Goal: Task Accomplishment & Management: Use online tool/utility

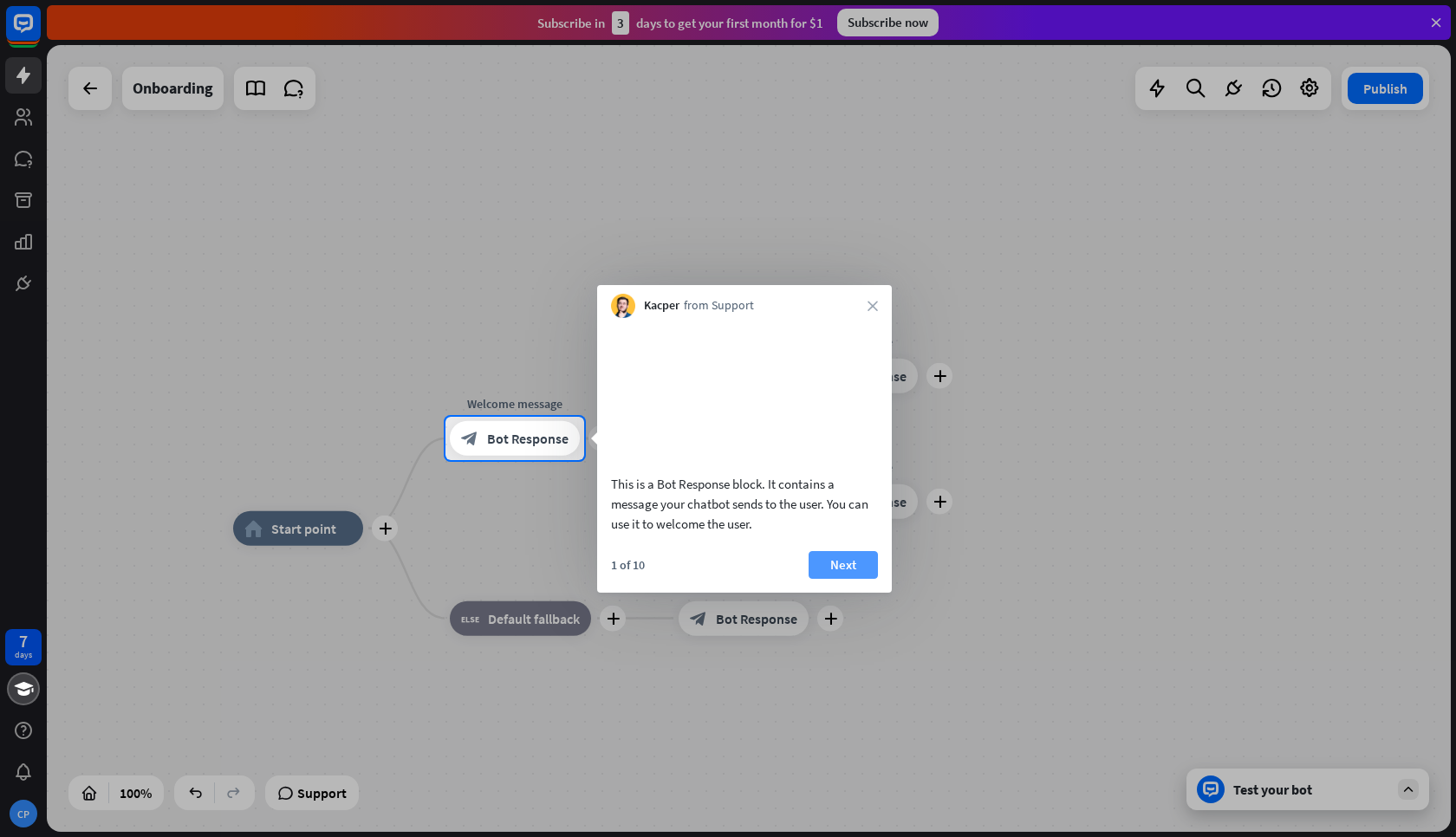
click at [848, 572] on button "Next" at bounding box center [842, 565] width 69 height 28
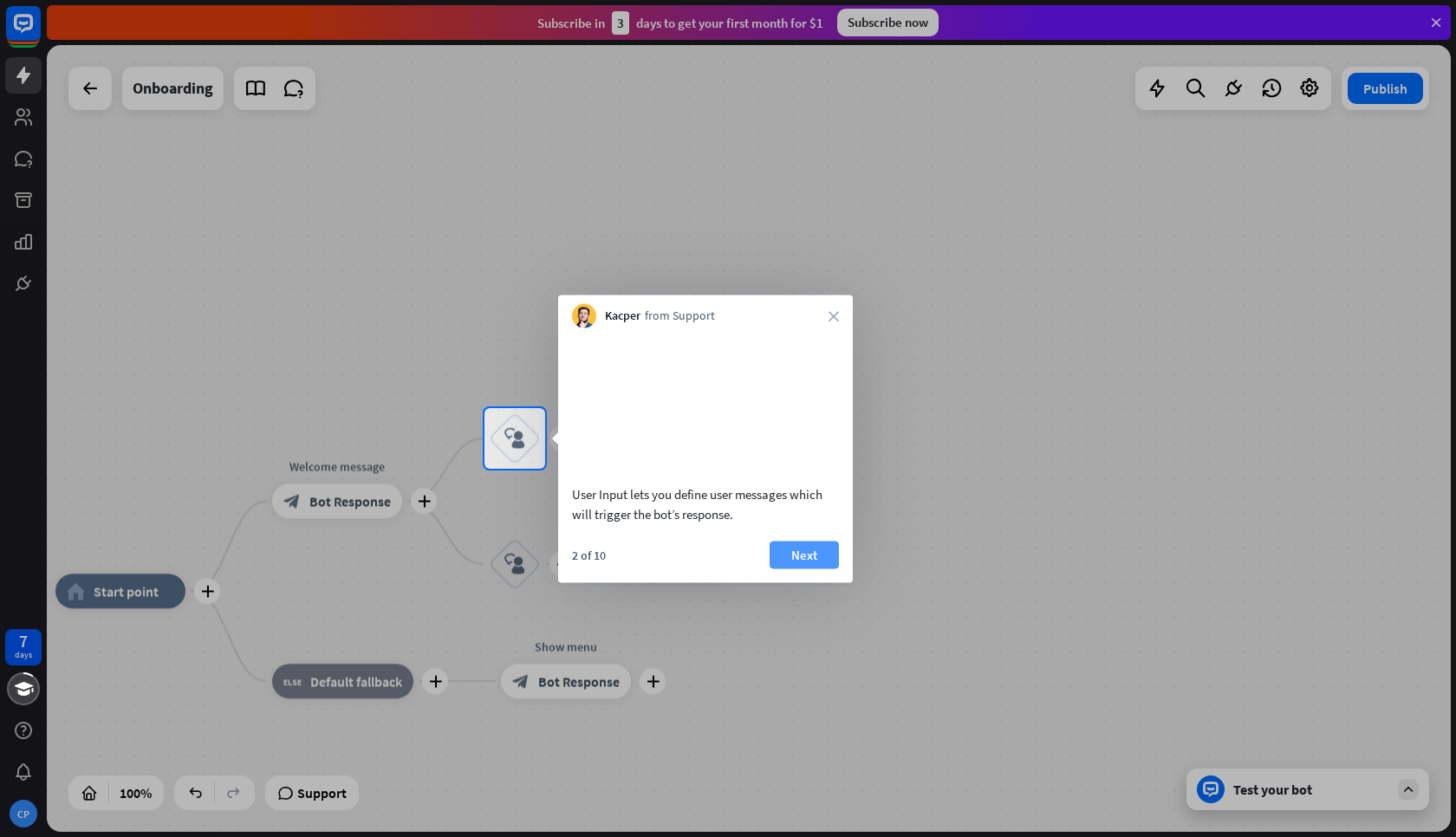
click at [806, 558] on button "Next" at bounding box center [803, 554] width 69 height 28
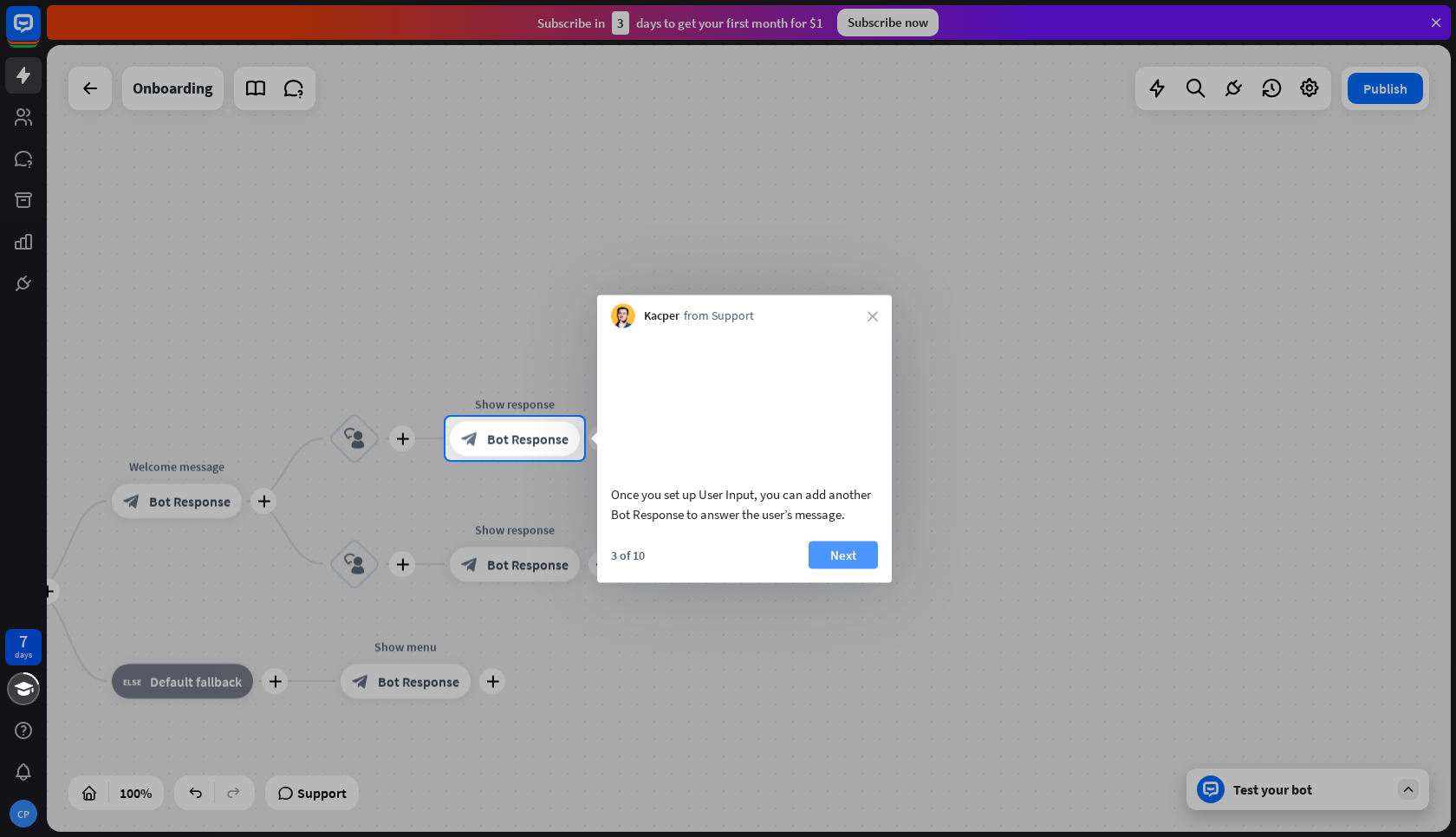
click at [858, 561] on button "Next" at bounding box center [842, 554] width 69 height 28
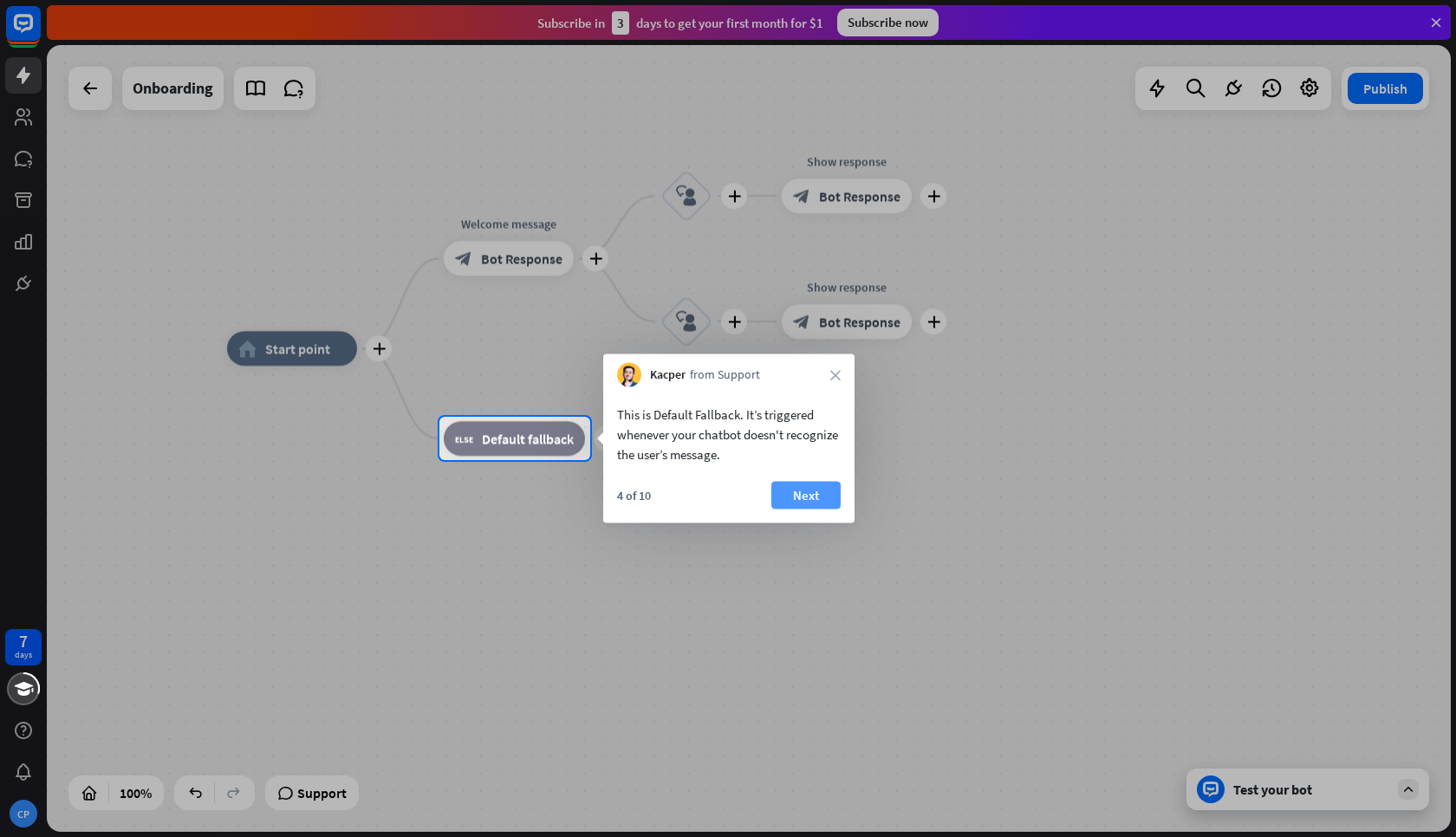
click at [805, 493] on button "Next" at bounding box center [805, 495] width 69 height 28
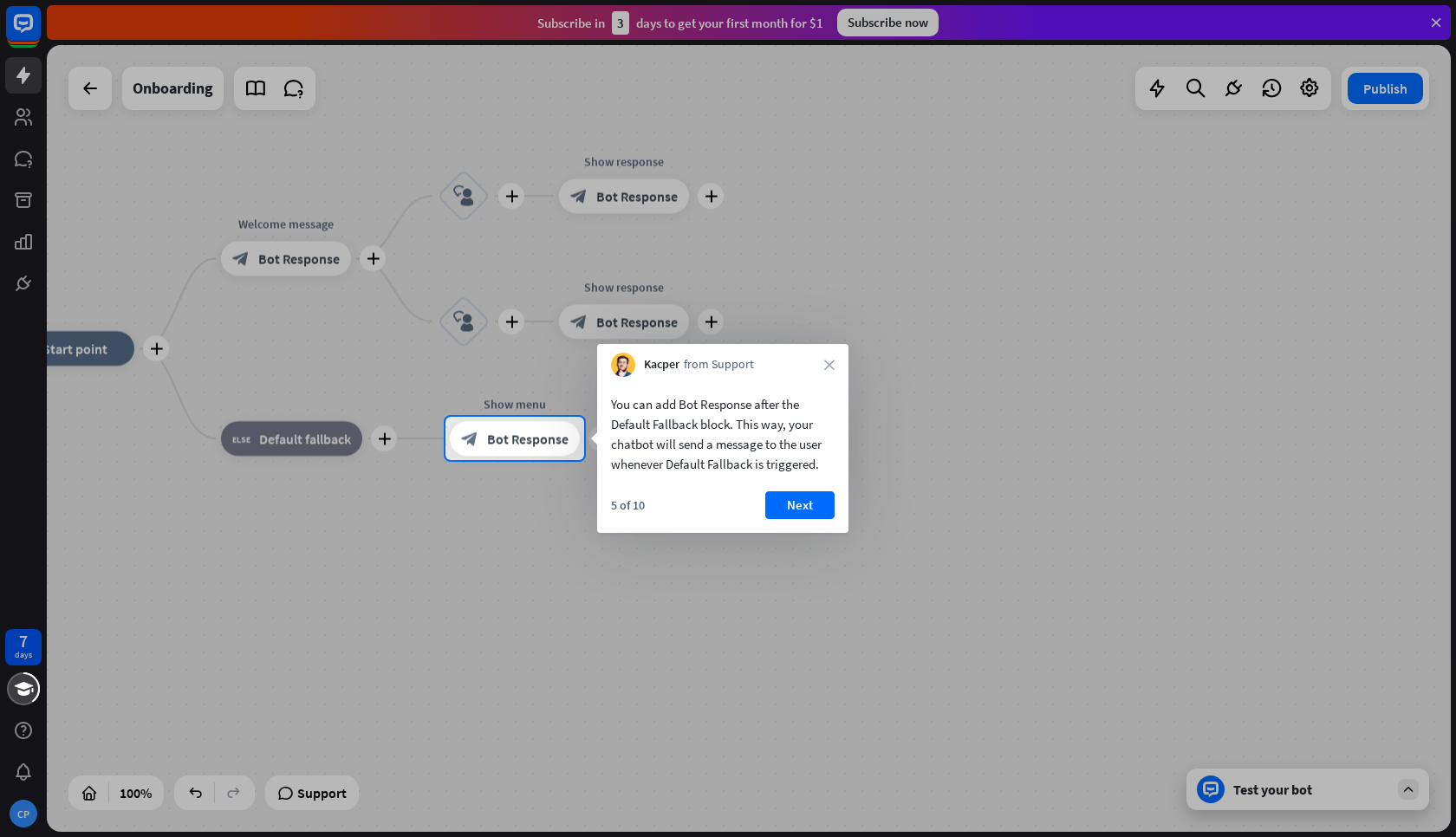
click at [805, 493] on button "Next" at bounding box center [799, 505] width 69 height 28
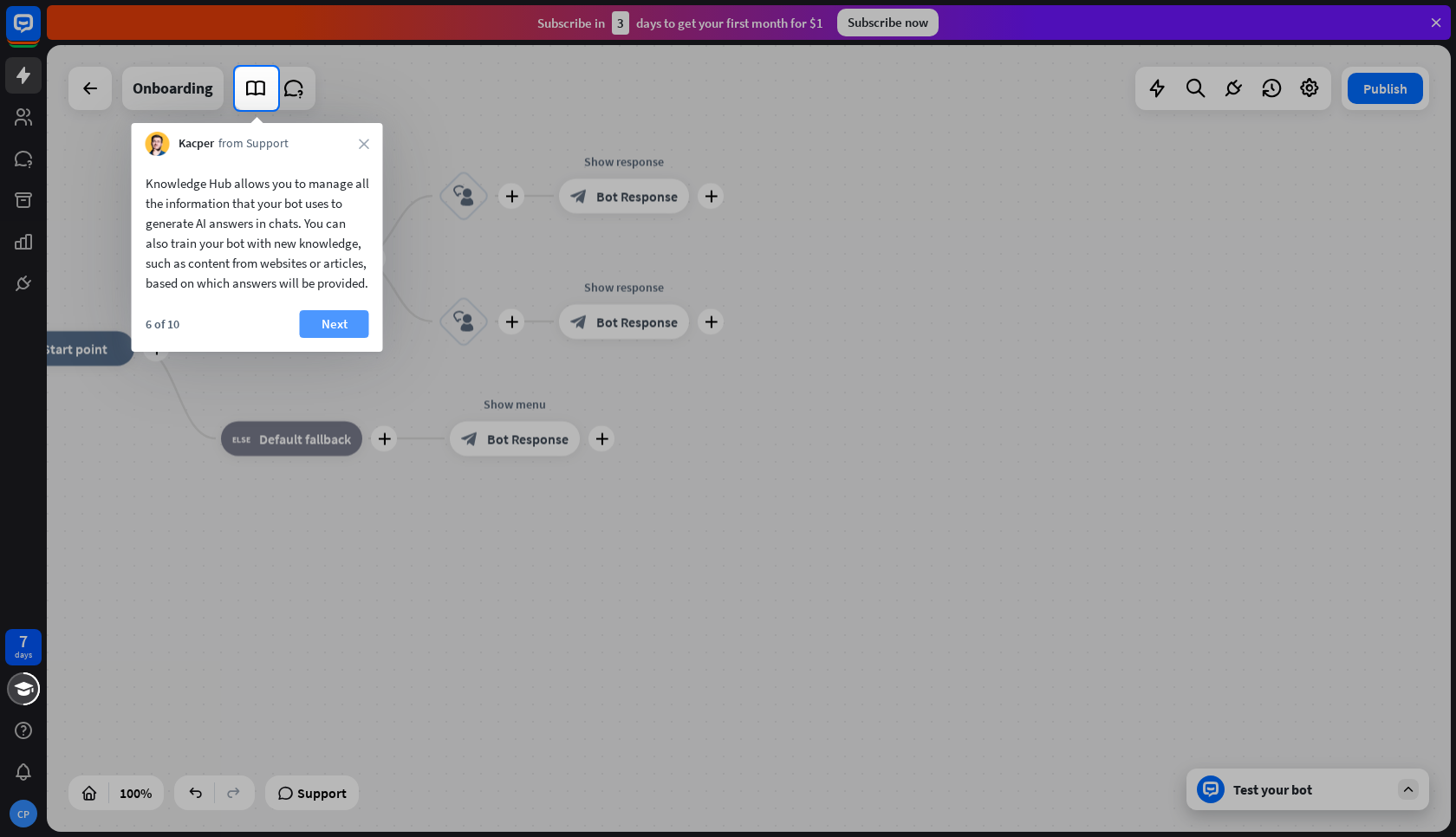
click at [334, 338] on button "Next" at bounding box center [334, 324] width 69 height 28
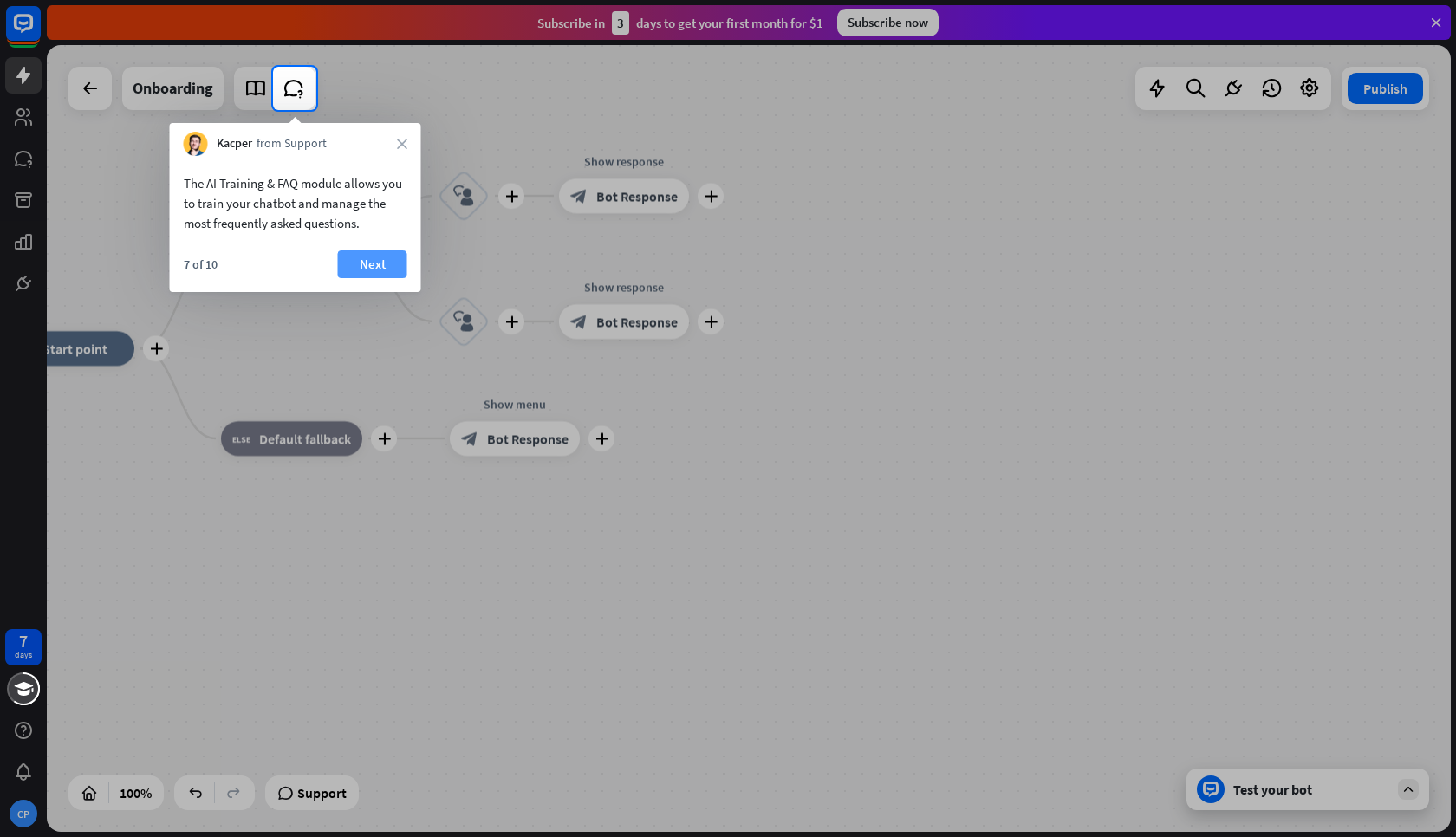
click at [388, 268] on button "Next" at bounding box center [372, 265] width 69 height 28
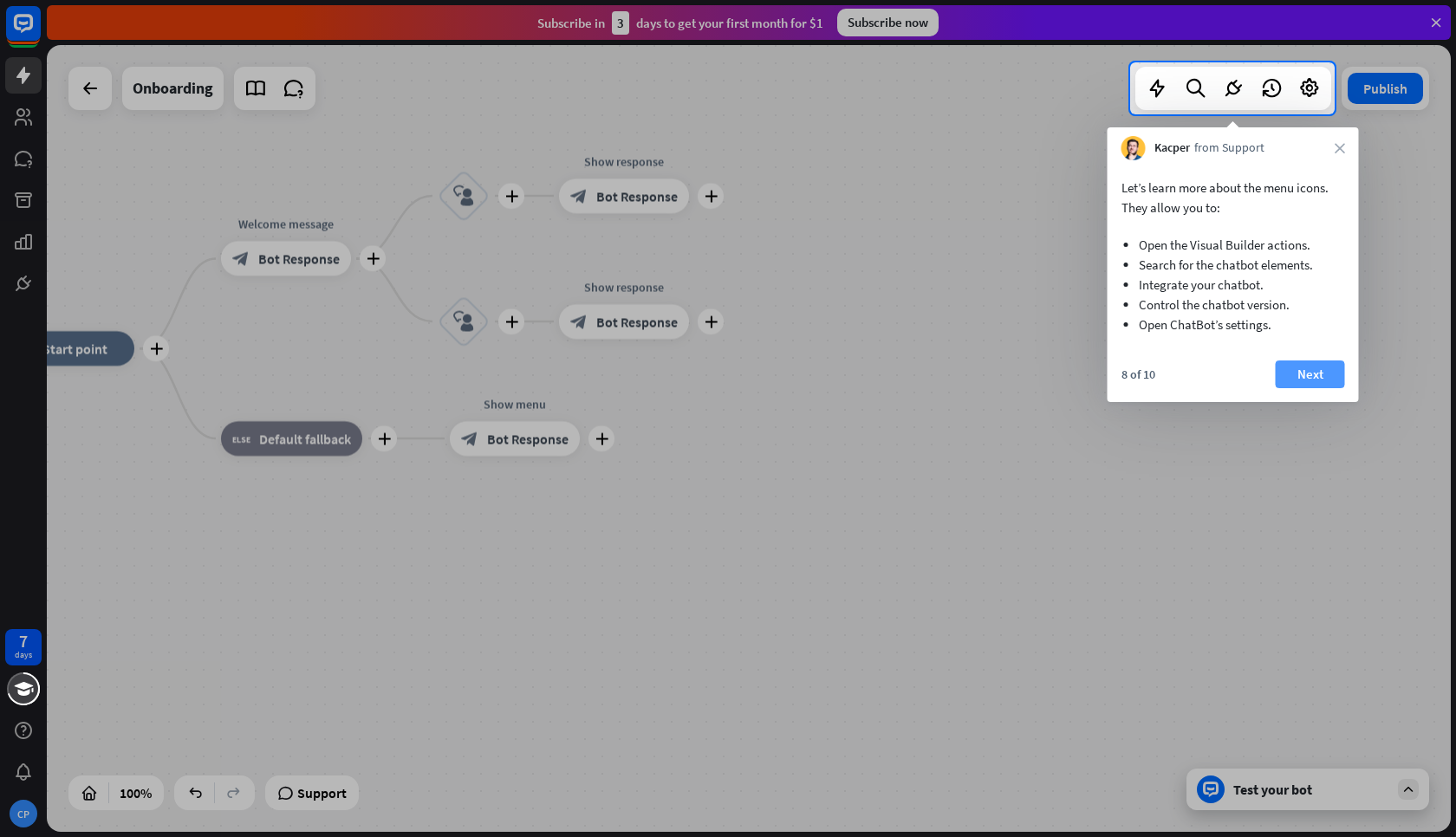
click at [1321, 379] on button "Next" at bounding box center [1310, 375] width 69 height 28
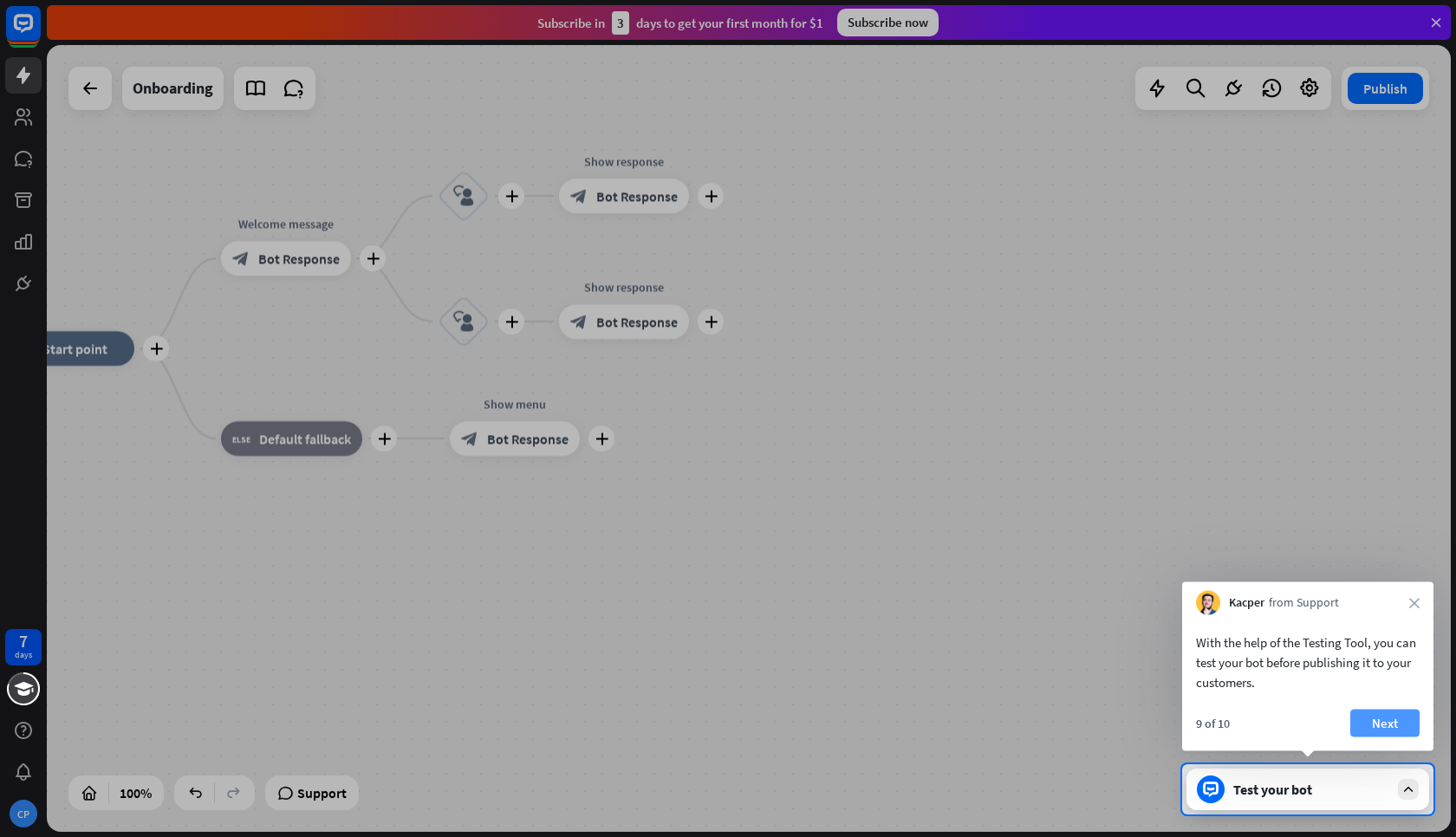
click at [1380, 724] on button "Next" at bounding box center [1384, 723] width 69 height 28
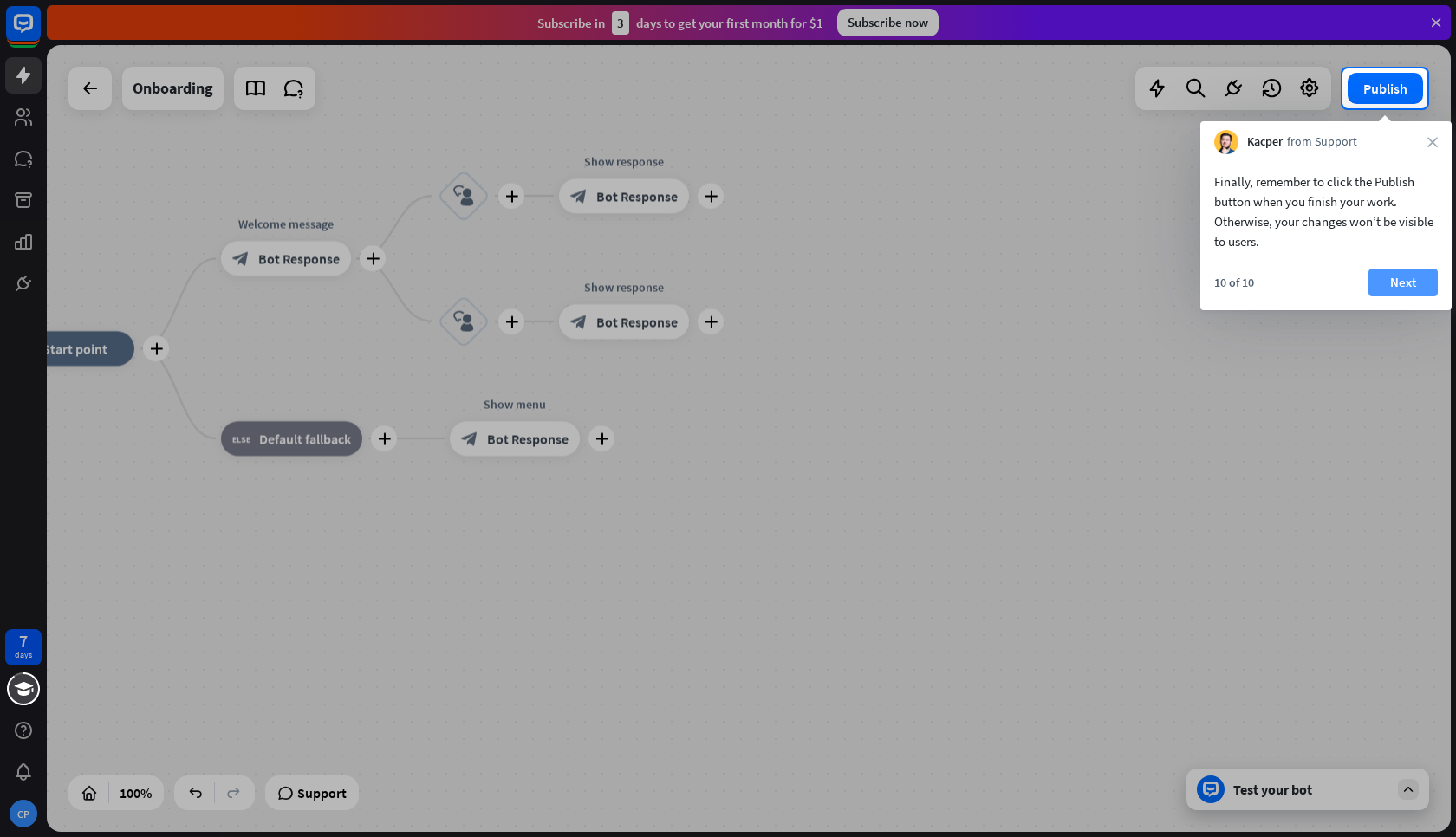
click at [1388, 284] on button "Next" at bounding box center [1402, 283] width 69 height 28
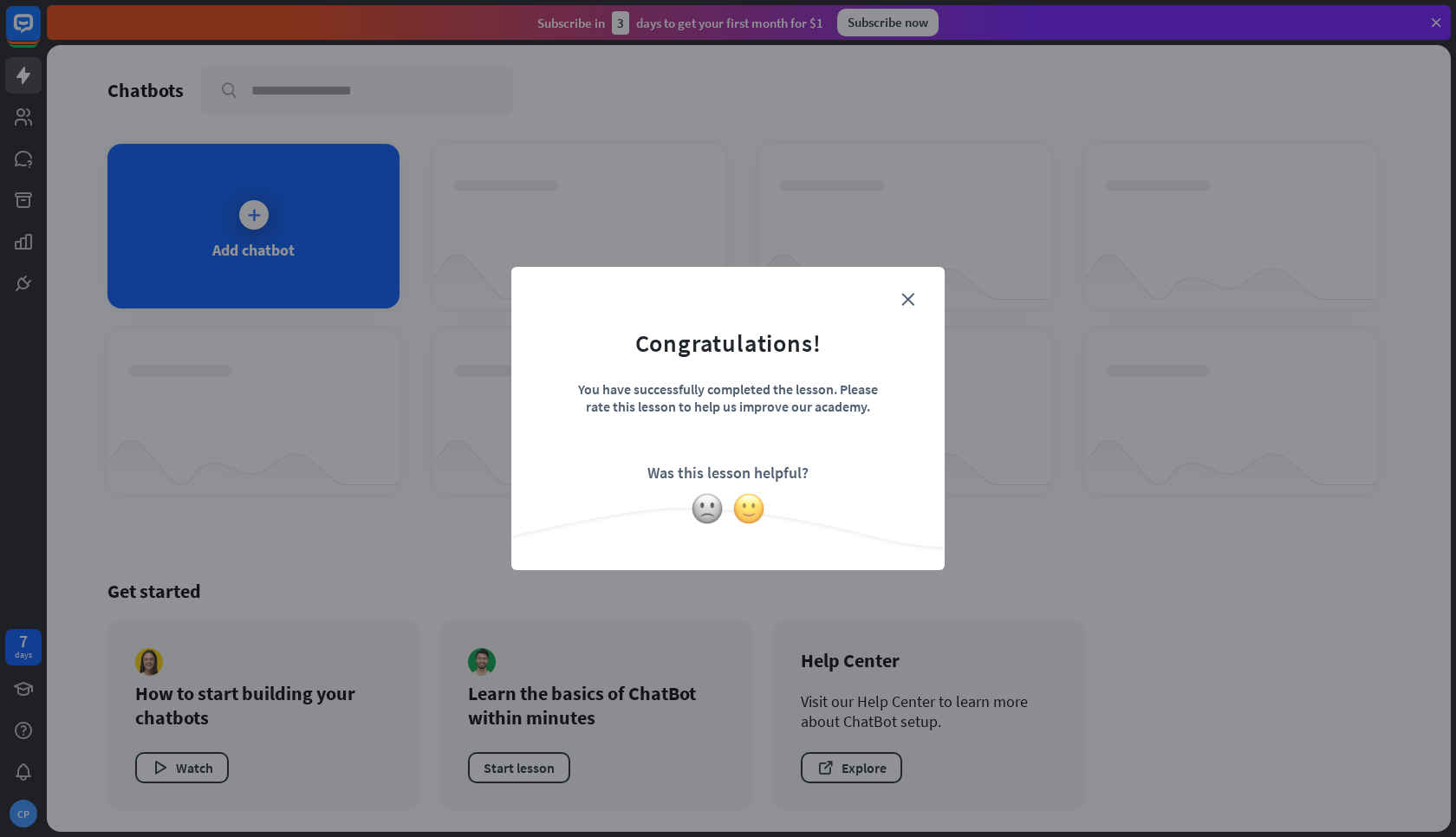
click at [749, 514] on img at bounding box center [748, 508] width 33 height 33
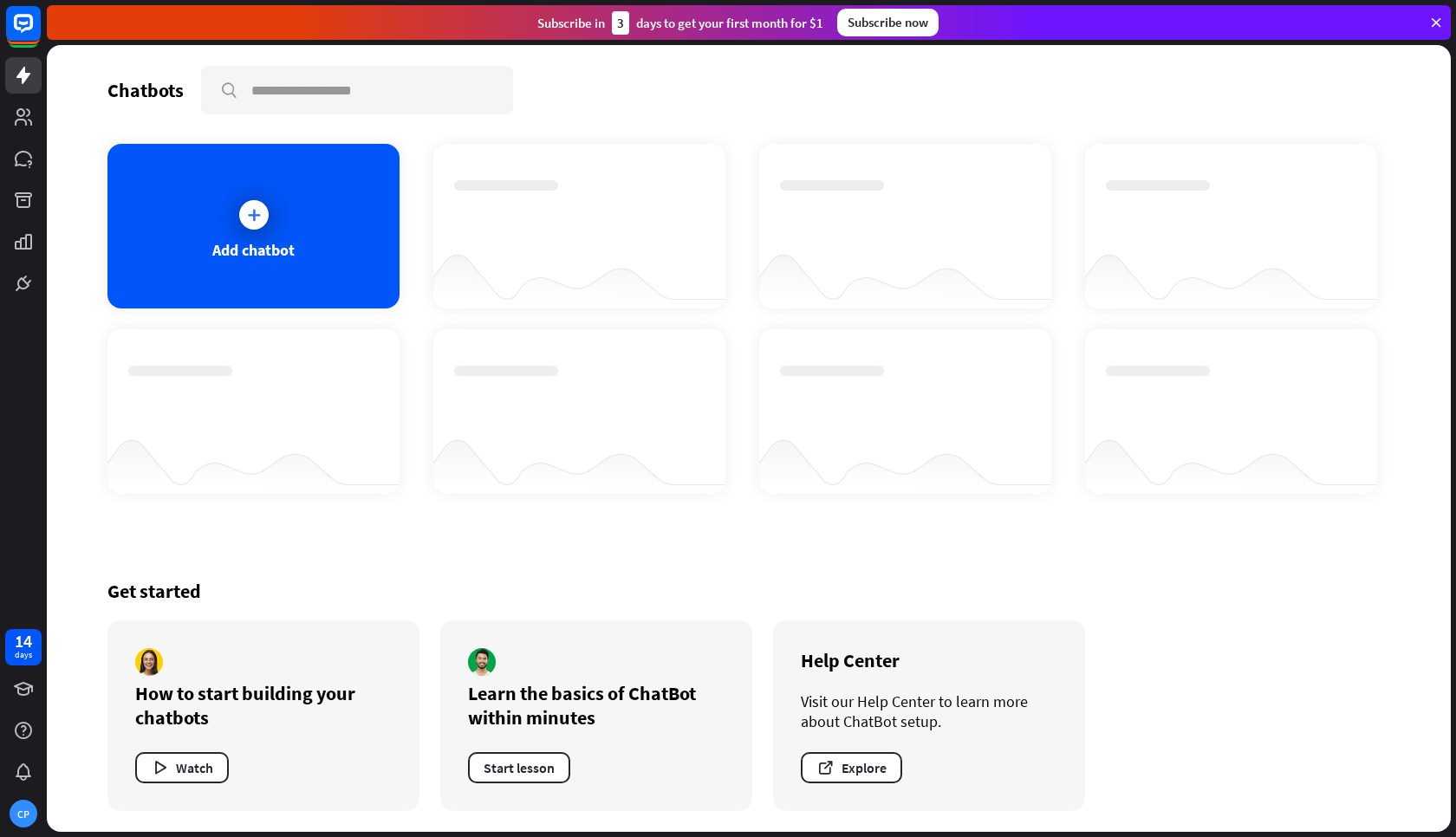
click at [890, 28] on div "Subscribe now" at bounding box center [887, 23] width 101 height 28
click at [265, 226] on div at bounding box center [253, 214] width 43 height 43
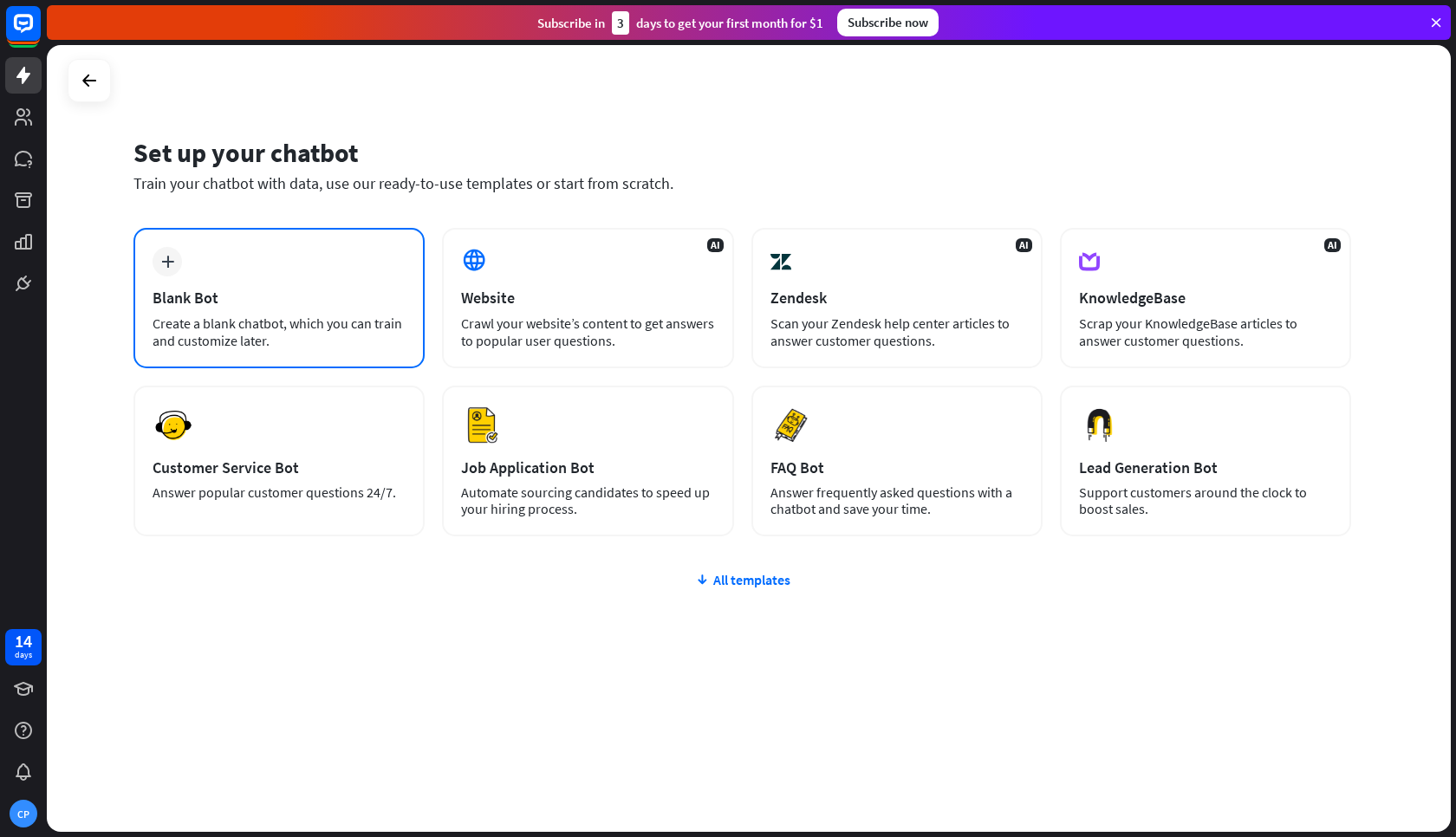
click at [282, 330] on div "Create a blank chatbot, which you can train and customize later." at bounding box center [279, 332] width 253 height 35
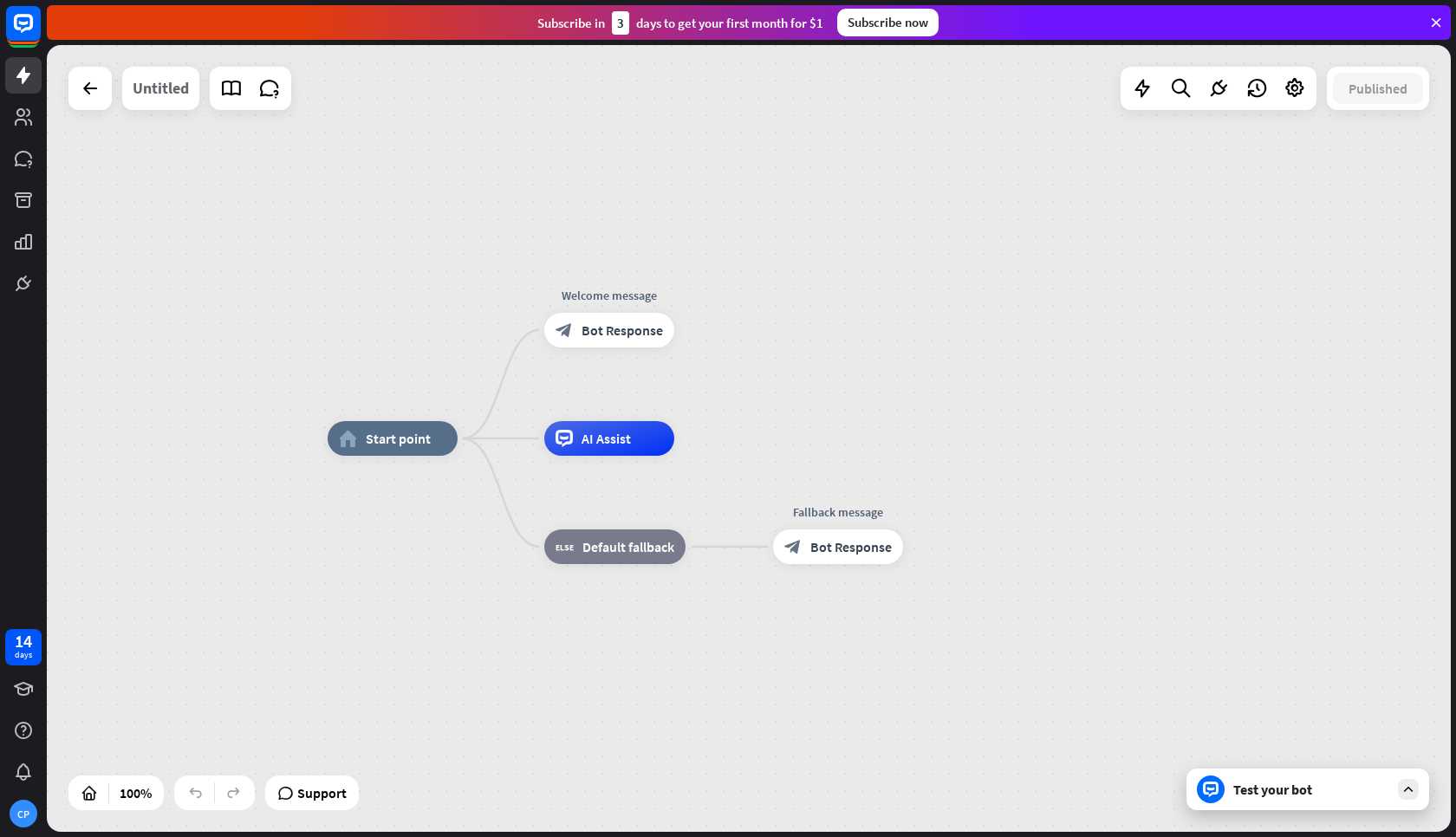
click at [170, 93] on div "Untitled" at bounding box center [161, 88] width 56 height 43
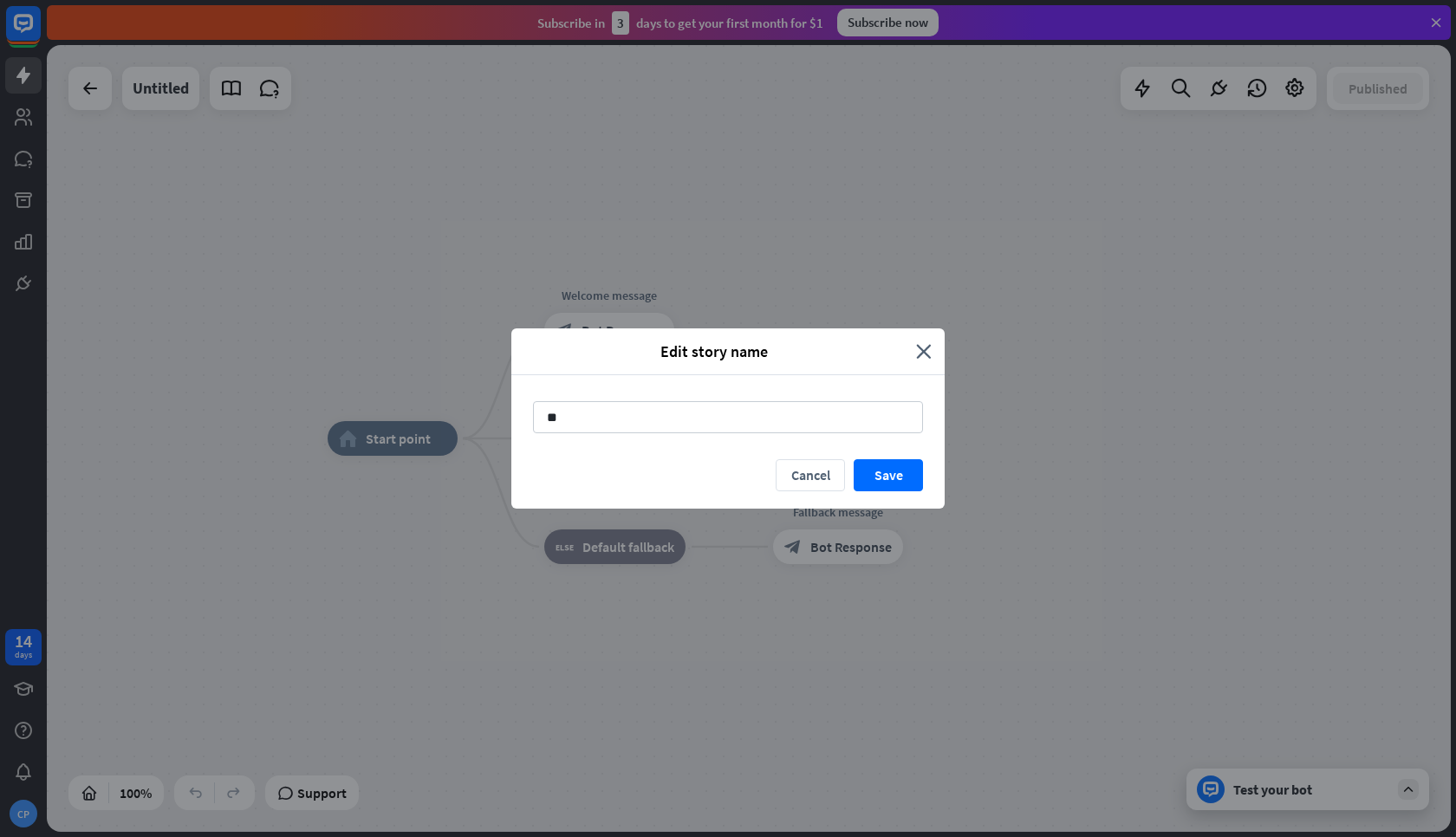
type input "*"
type input "**********"
click at [904, 486] on button "Save" at bounding box center [887, 475] width 69 height 32
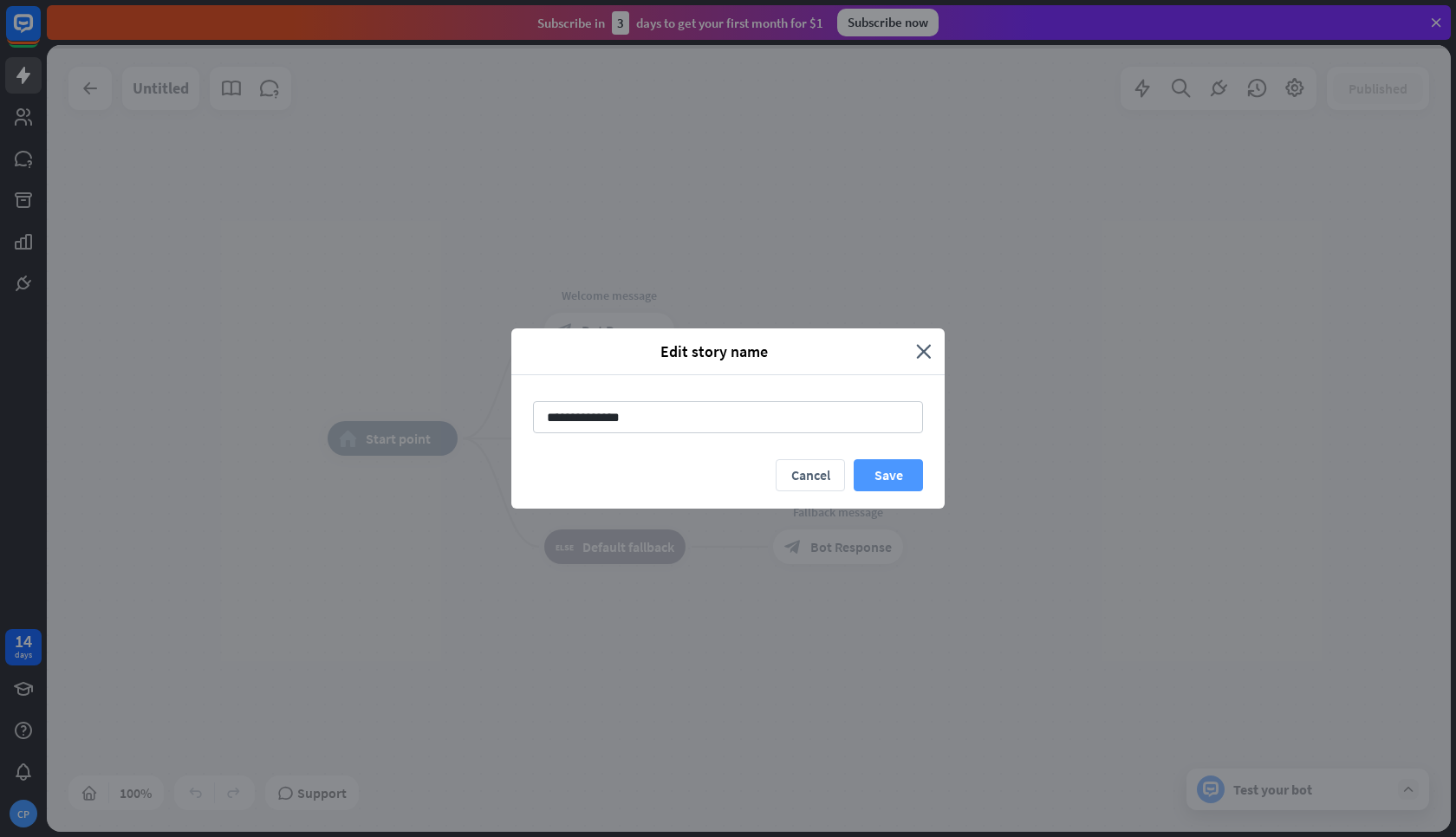
click at [904, 486] on button "Save" at bounding box center [887, 475] width 69 height 32
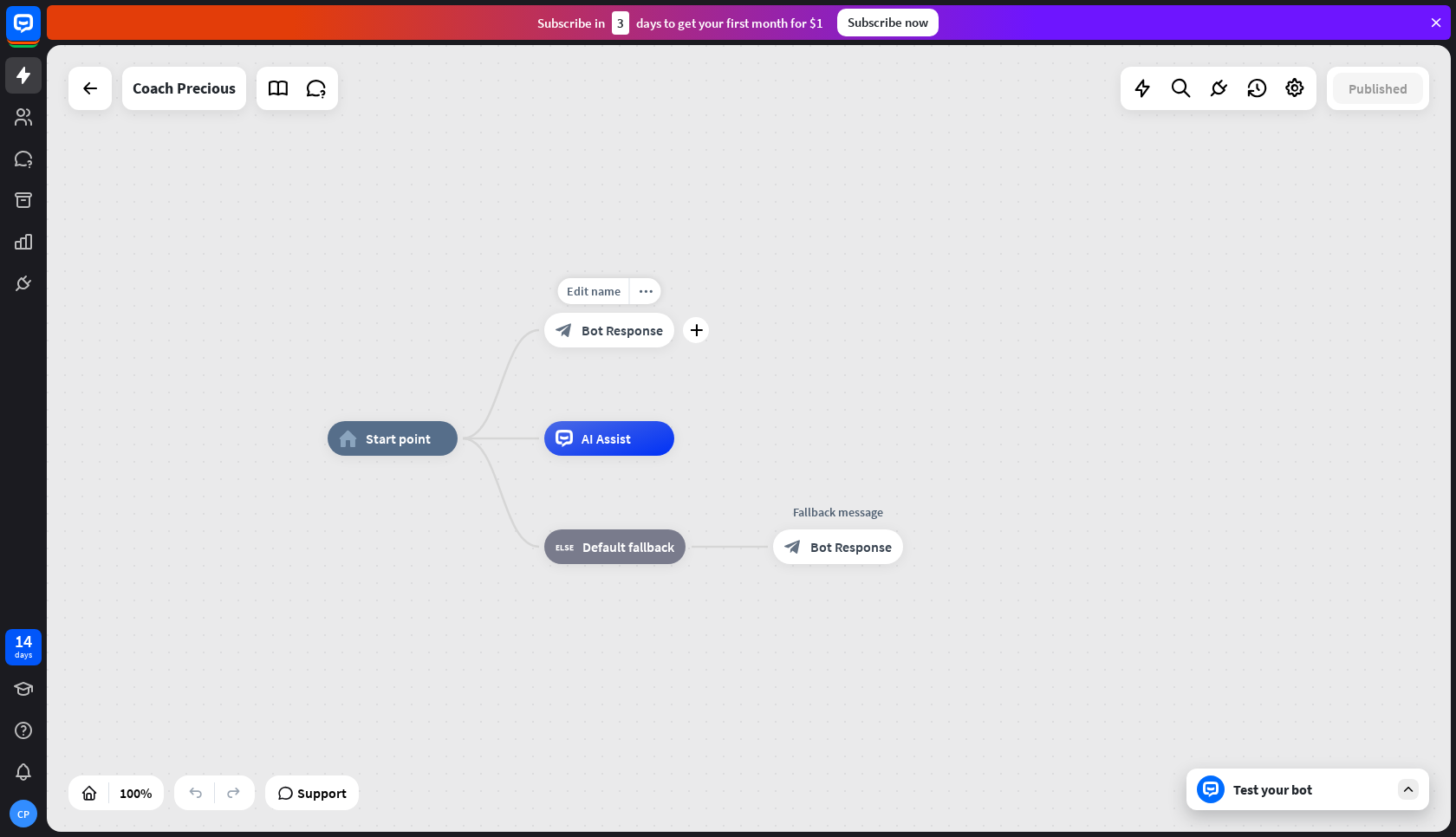
click at [632, 342] on div "block_bot_response Bot Response" at bounding box center [610, 330] width 130 height 35
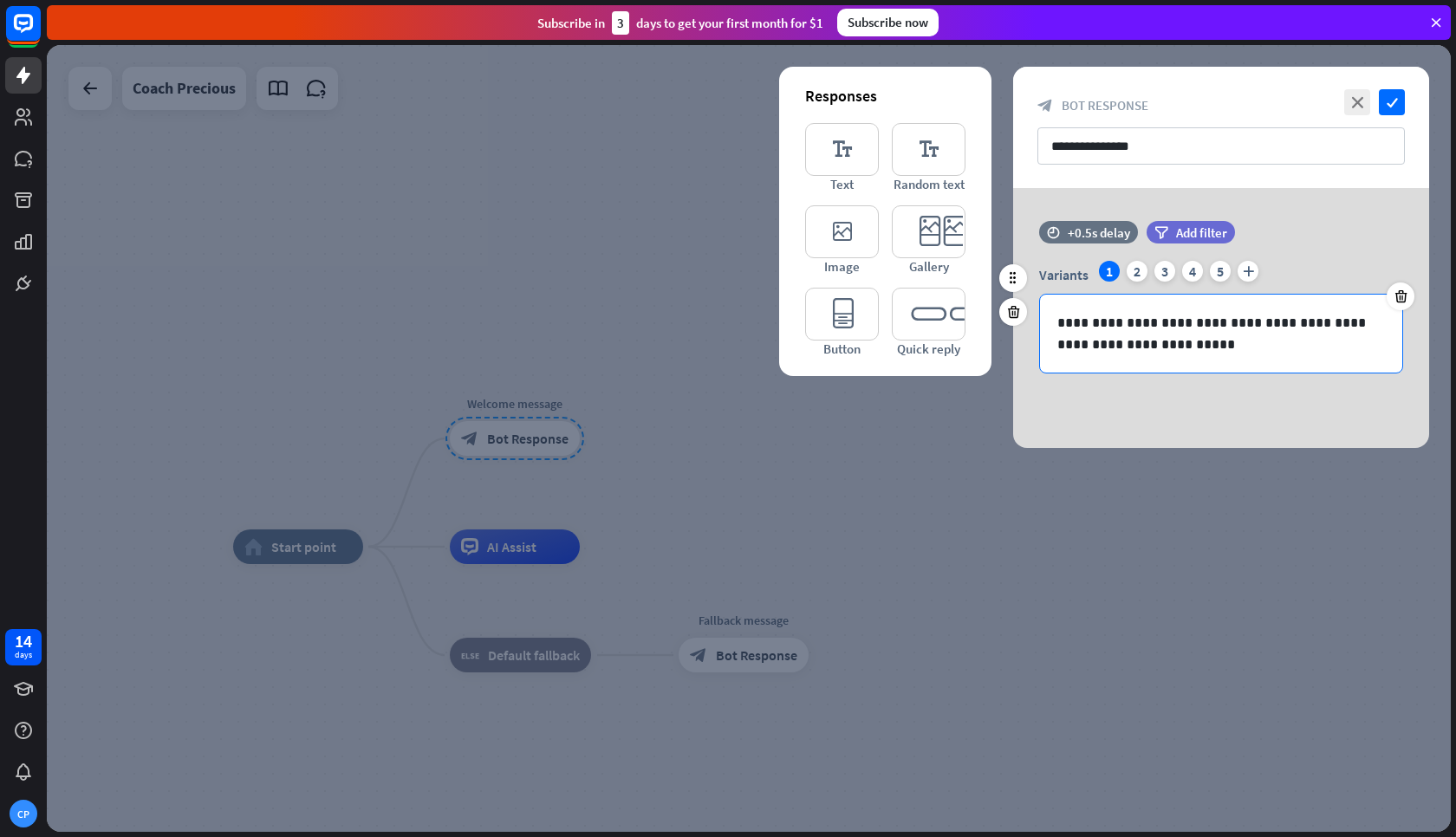
click at [1156, 349] on p "**********" at bounding box center [1221, 333] width 328 height 43
click at [655, 231] on div at bounding box center [748, 438] width 1404 height 787
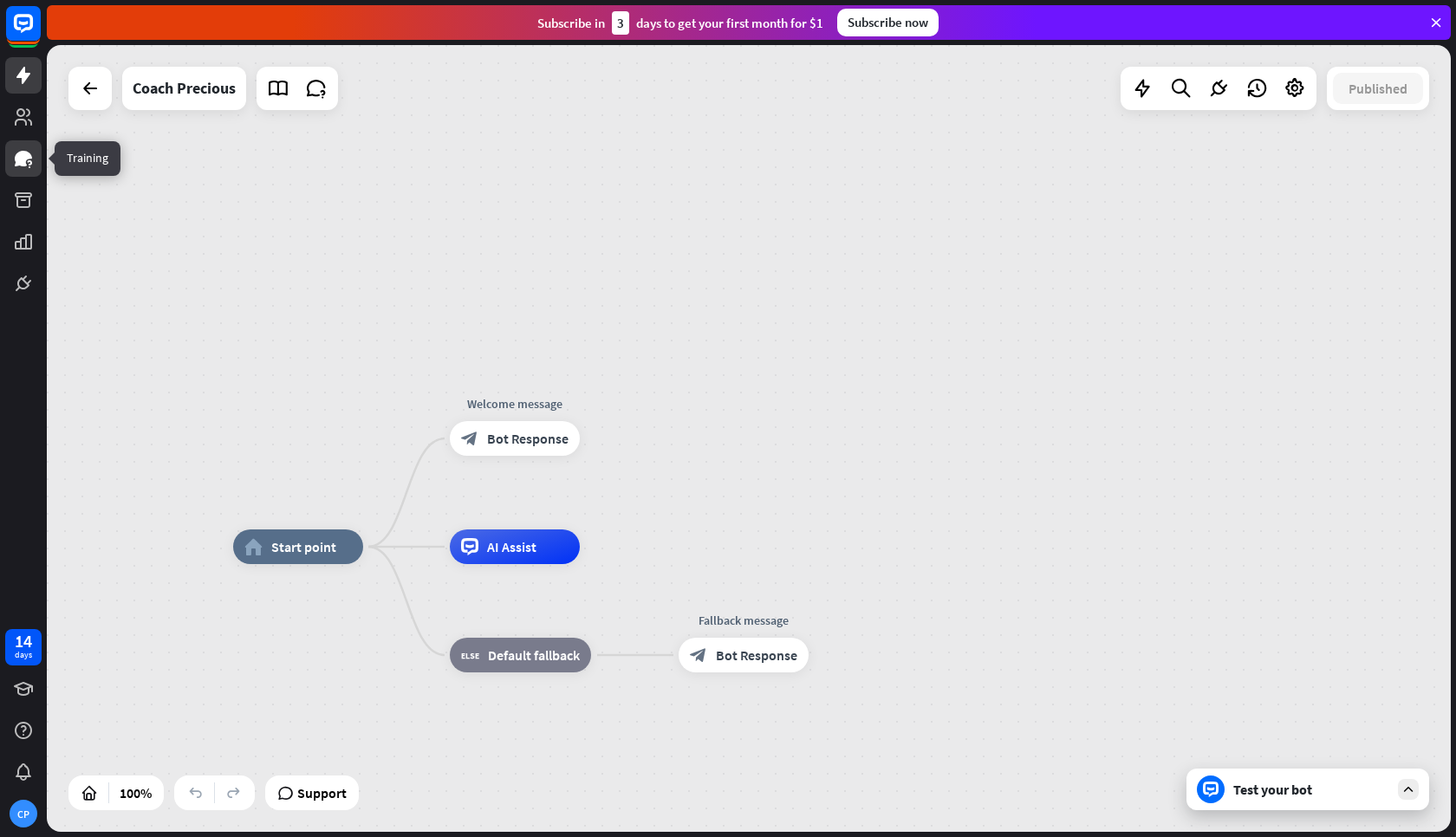
click at [30, 168] on icon at bounding box center [23, 158] width 21 height 21
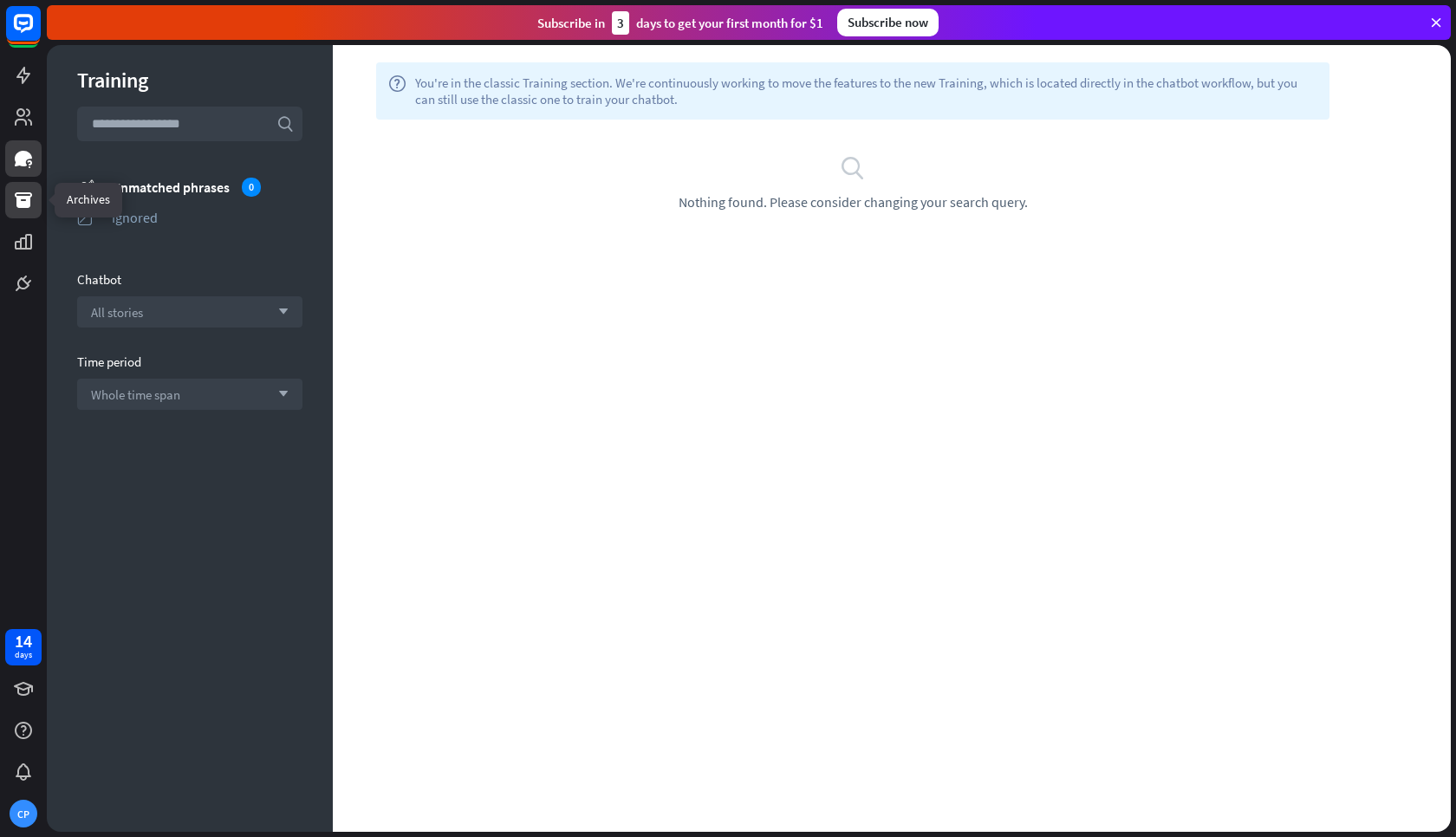
click at [33, 206] on icon at bounding box center [23, 200] width 21 height 21
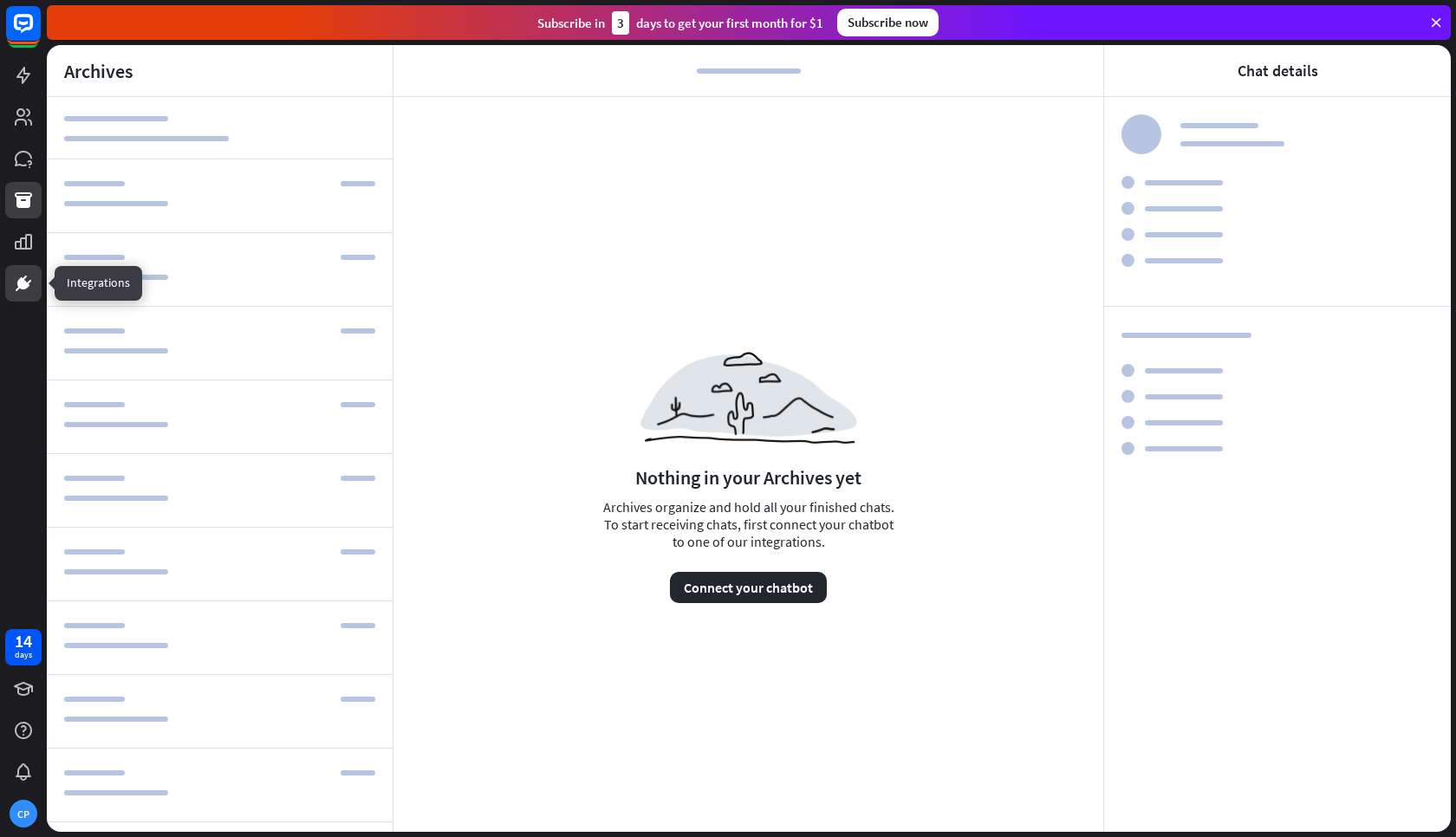
click at [32, 279] on icon at bounding box center [23, 283] width 21 height 21
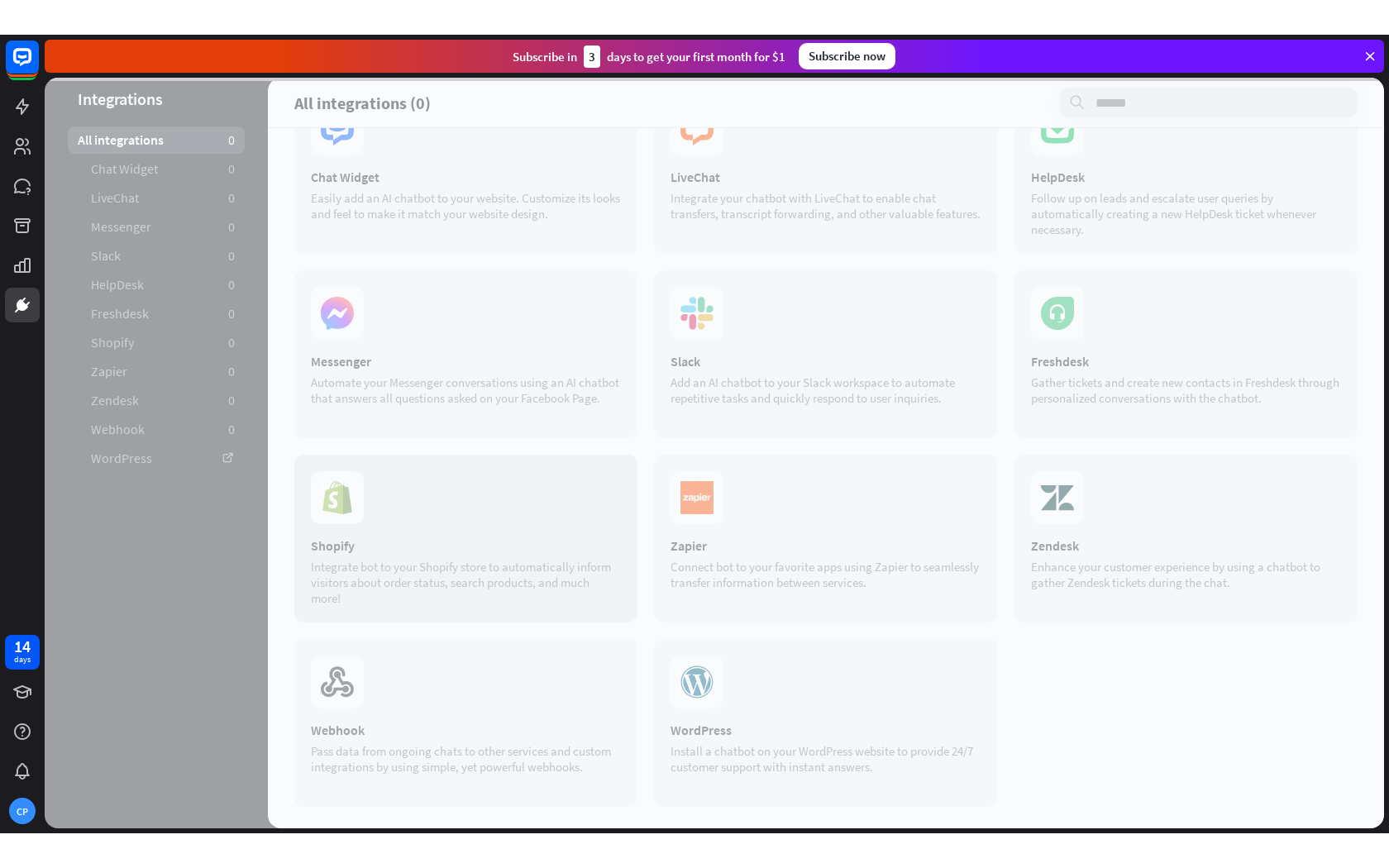
scroll to position [73, 0]
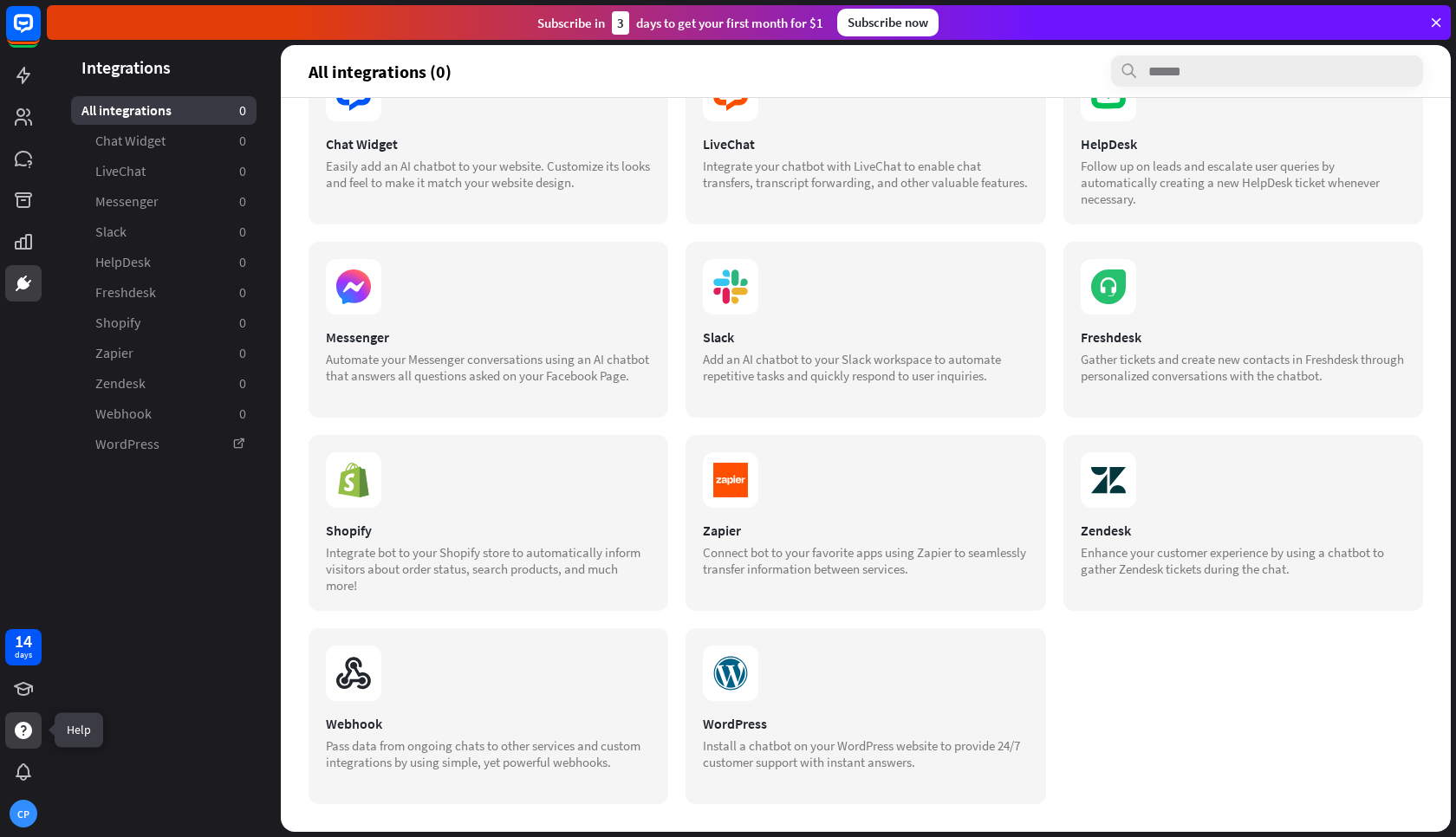
click at [21, 735] on icon at bounding box center [23, 729] width 17 height 17
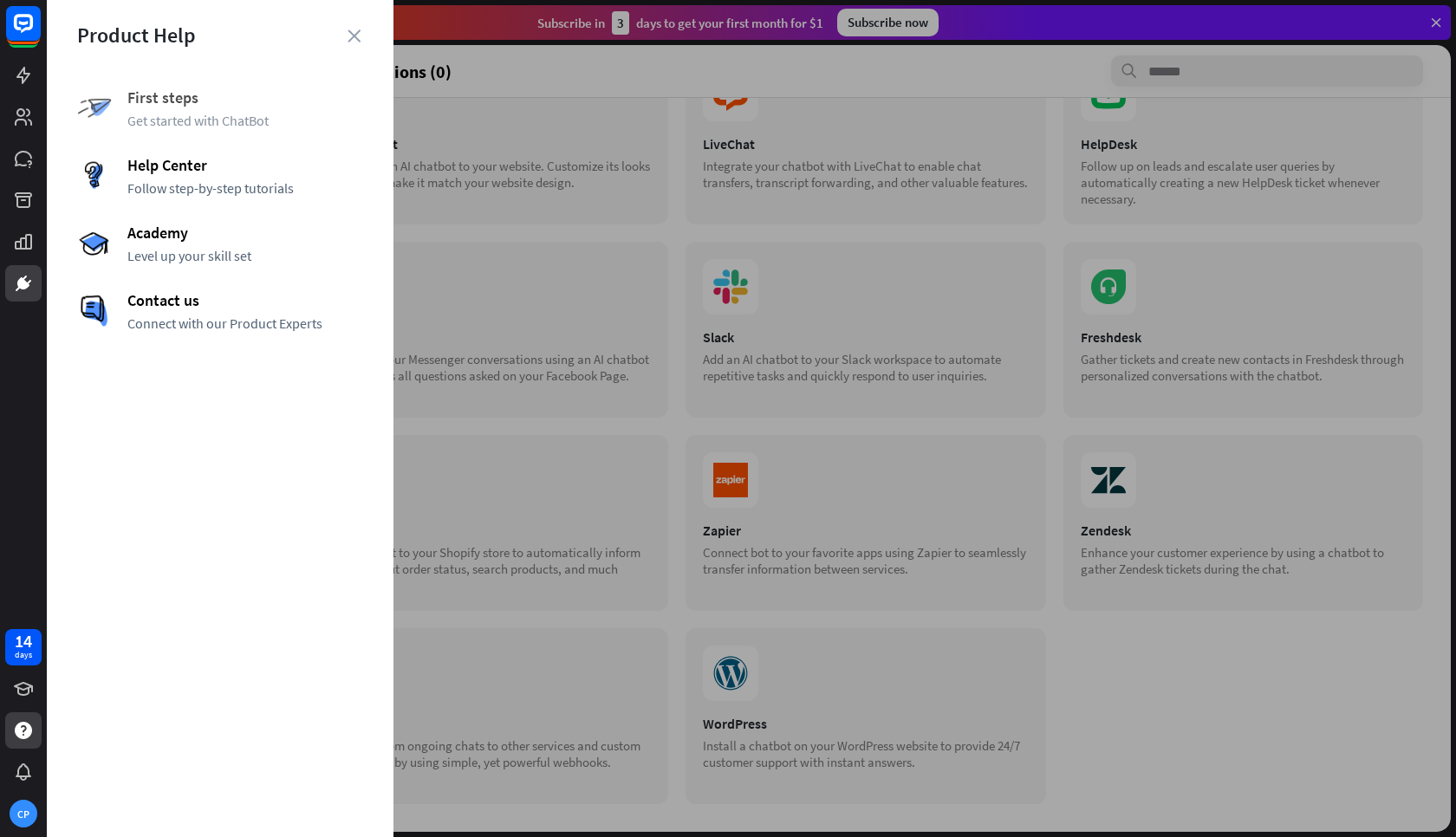
click at [232, 114] on span "Get started with ChatBot" at bounding box center [245, 120] width 236 height 17
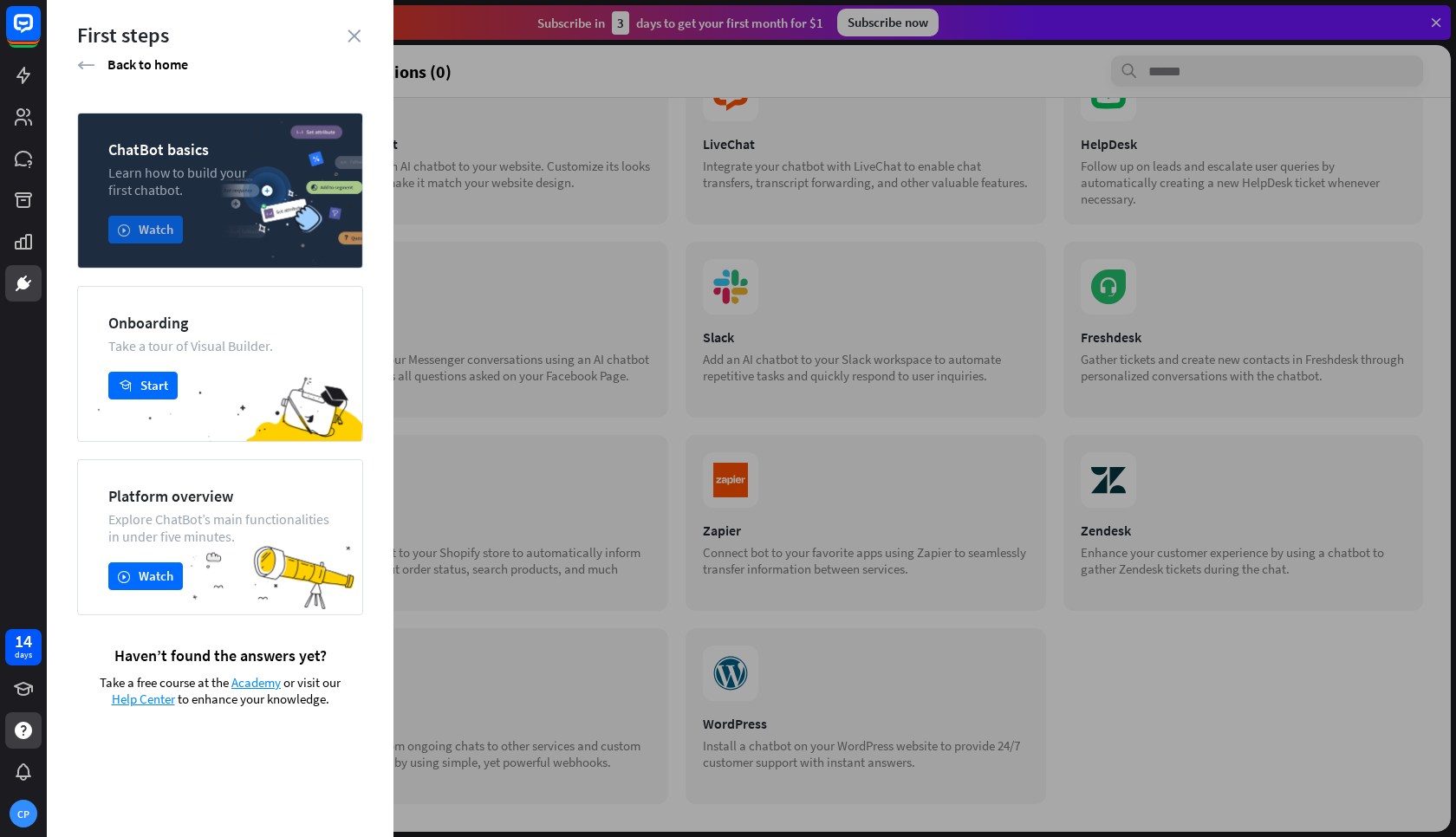
click at [164, 232] on button "play Watch" at bounding box center [145, 230] width 75 height 28
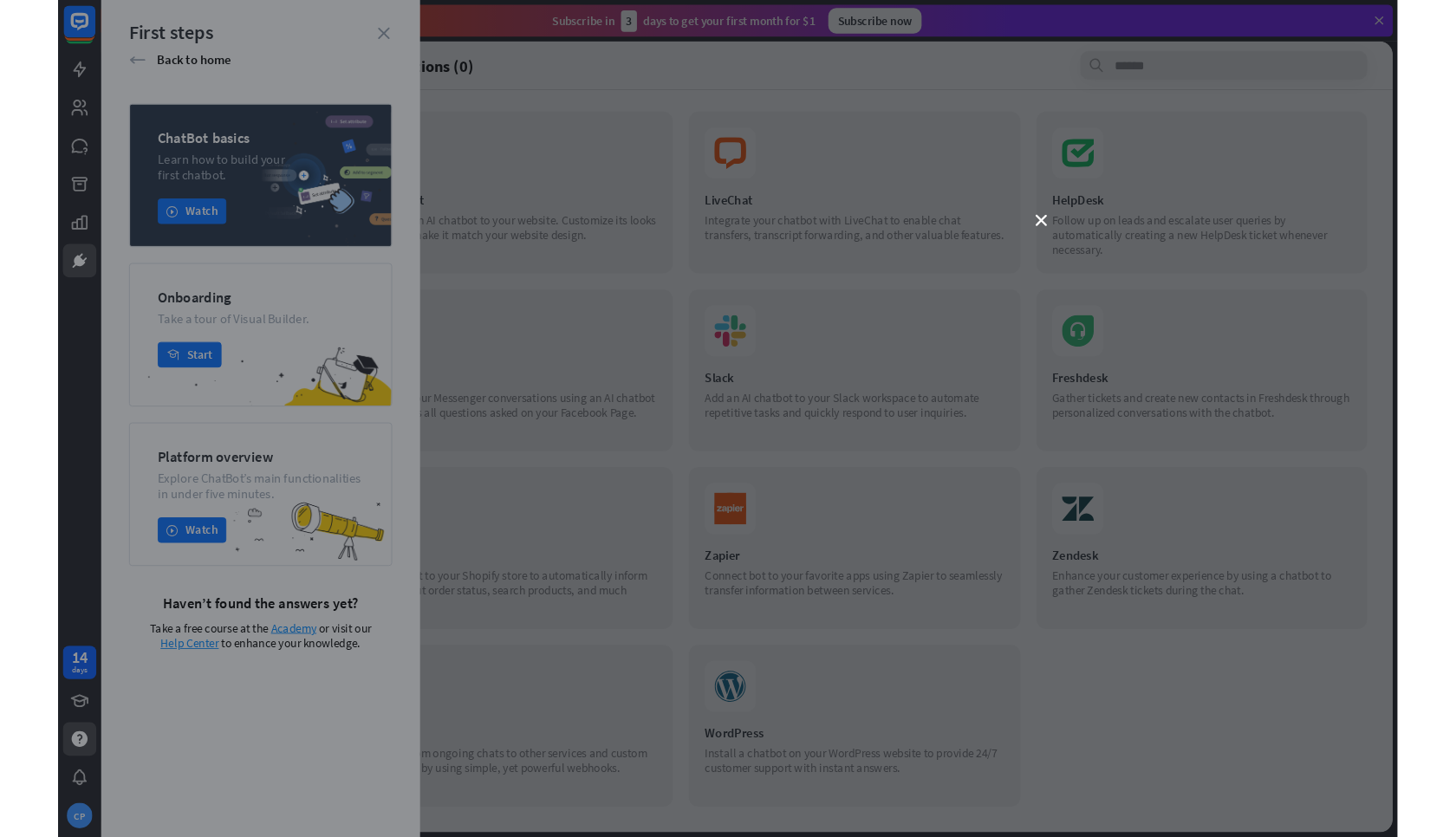
scroll to position [4, 0]
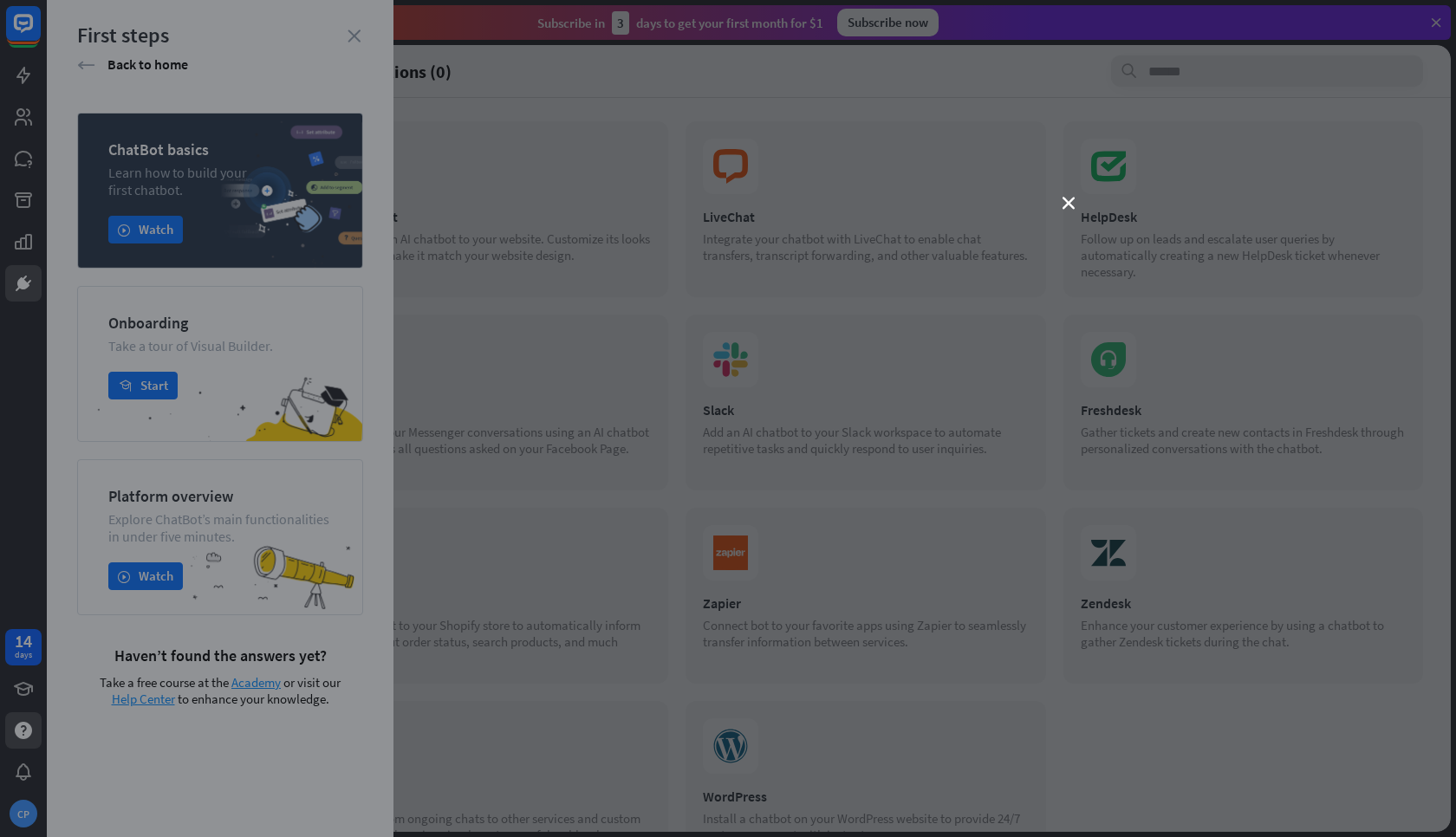
click at [126, 585] on div "close" at bounding box center [728, 418] width 1456 height 837
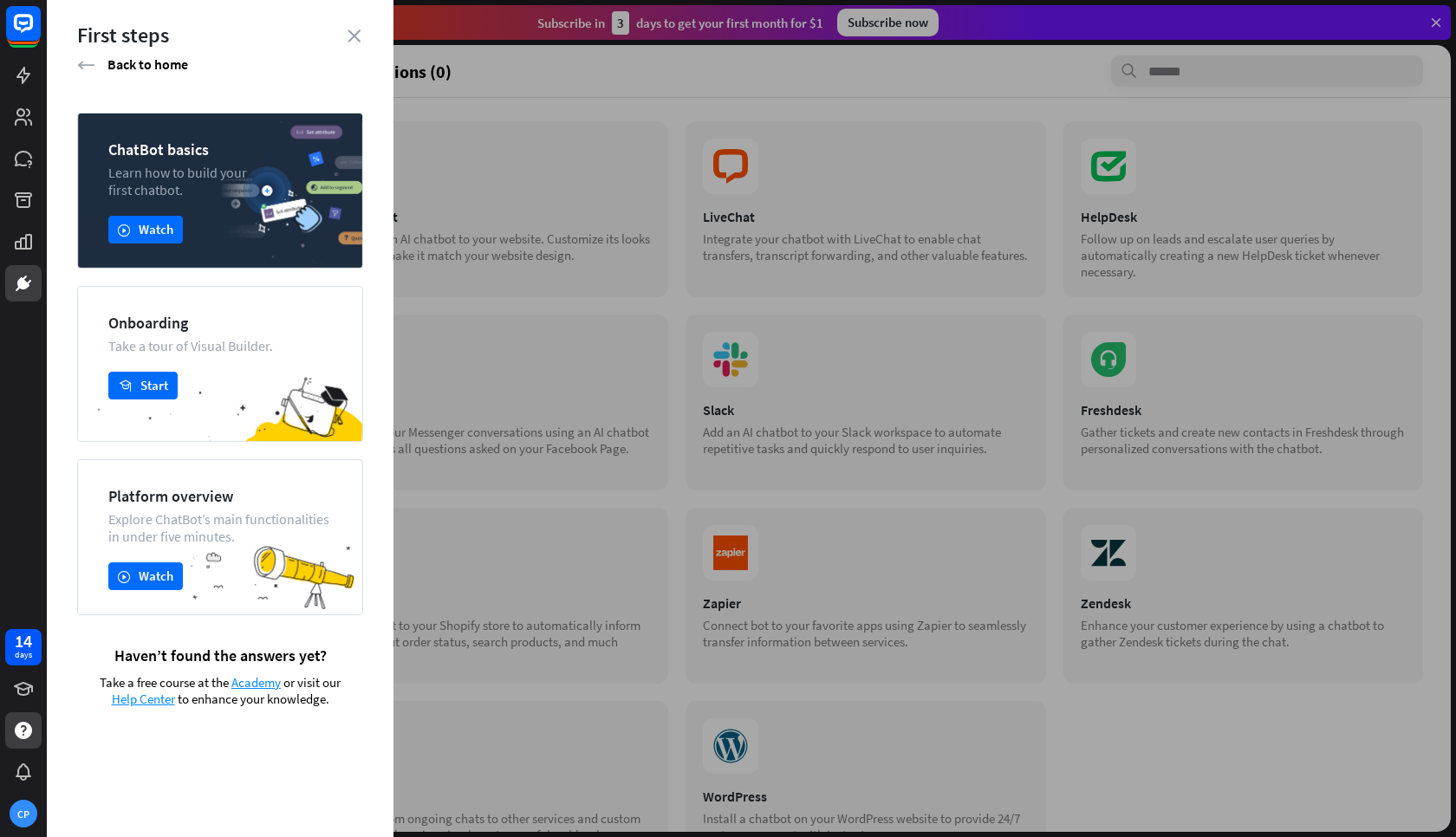
click at [126, 585] on button "play Watch" at bounding box center [145, 576] width 75 height 28
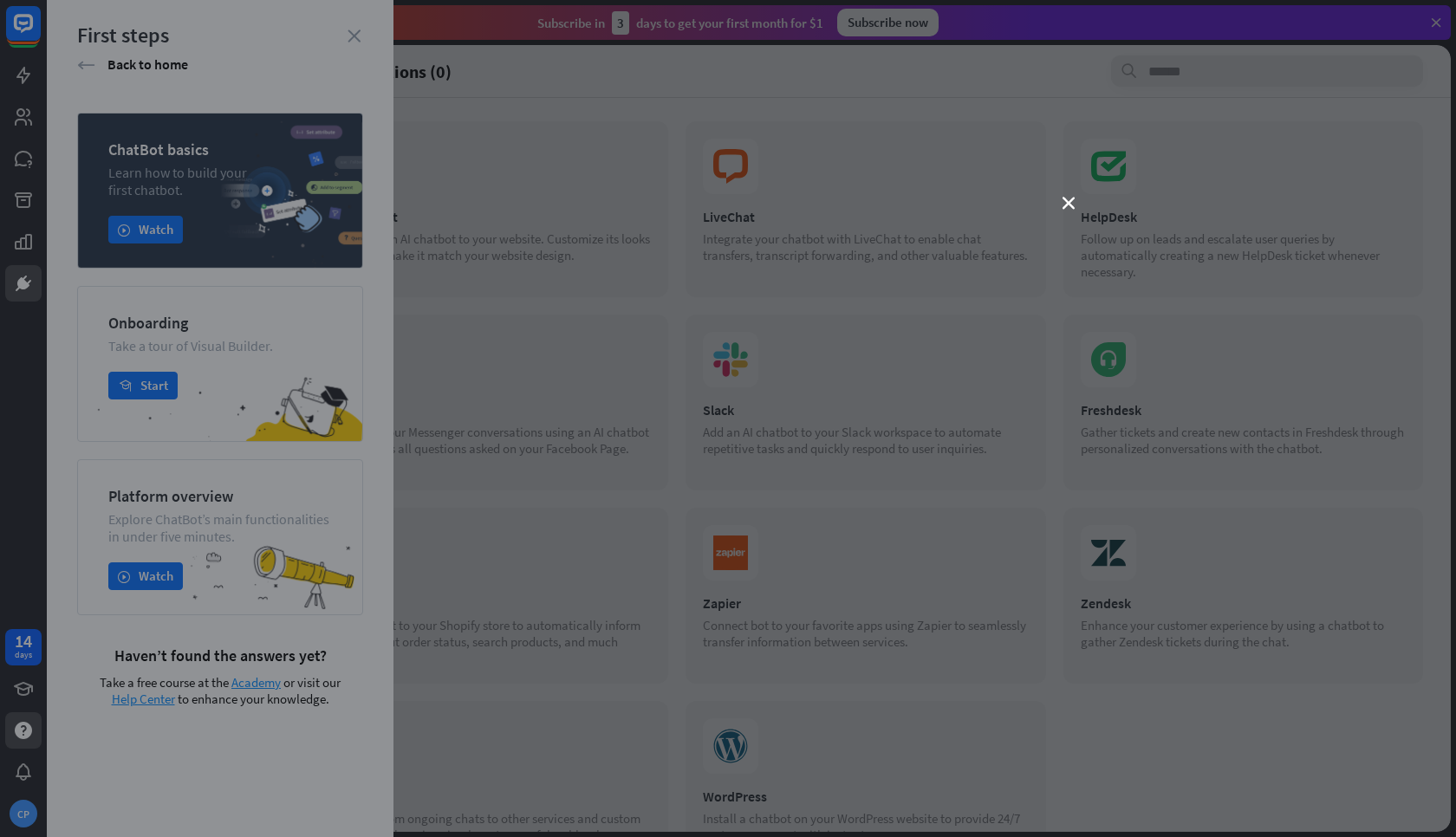
click at [157, 386] on div "close" at bounding box center [728, 418] width 1456 height 837
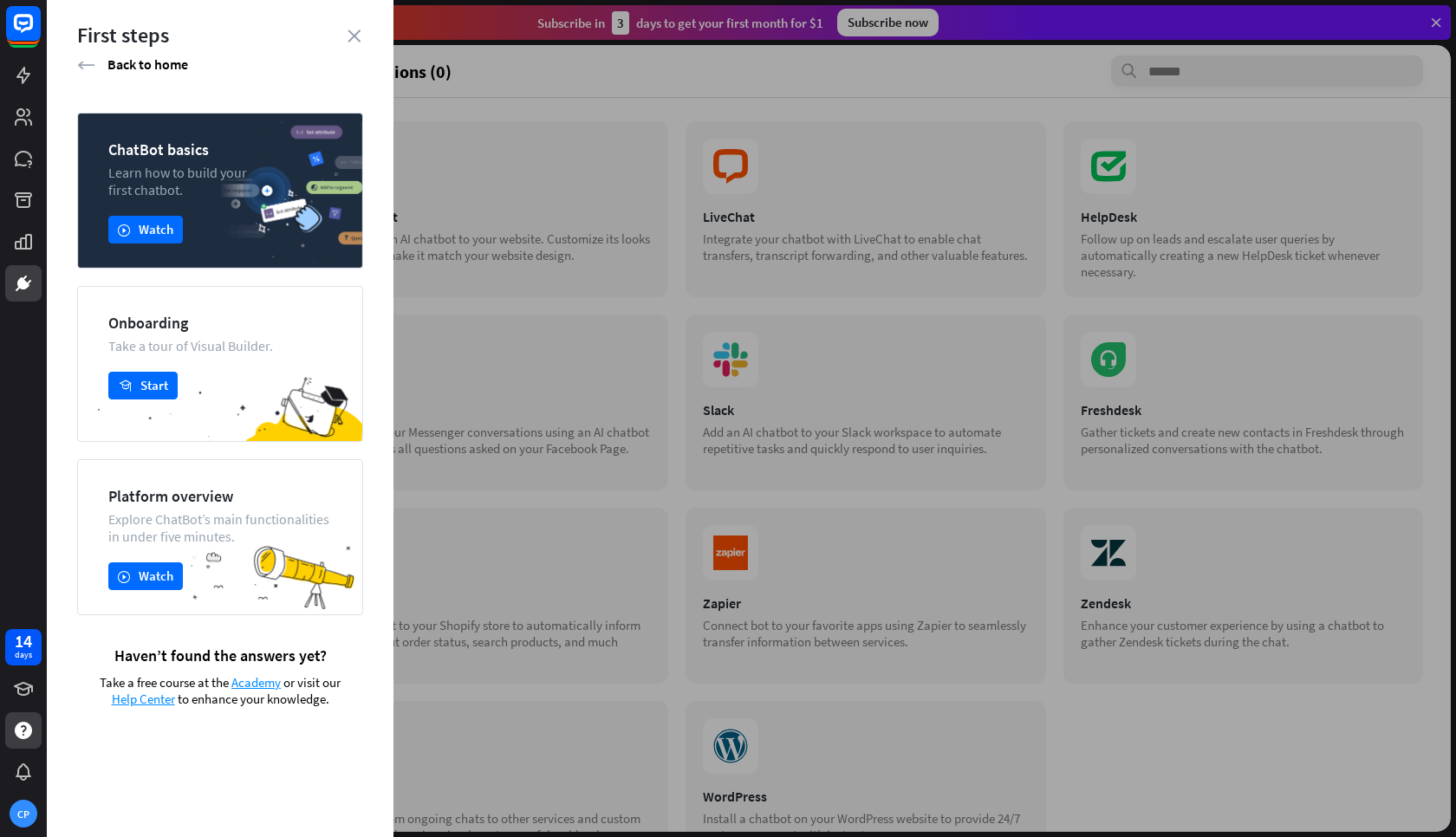
click at [157, 386] on button "academy Start" at bounding box center [142, 386] width 69 height 28
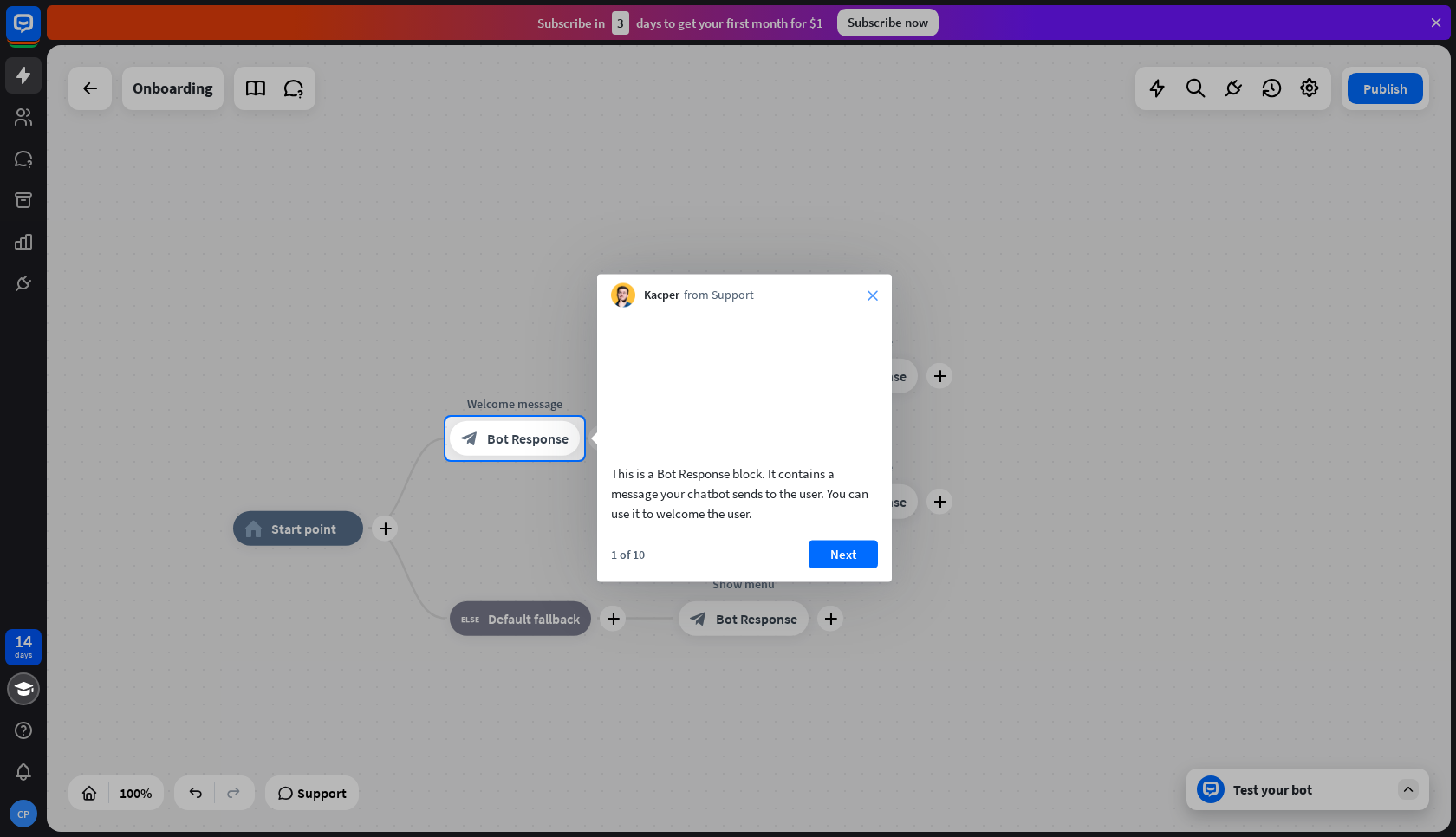
click at [872, 294] on icon "close" at bounding box center [872, 296] width 10 height 10
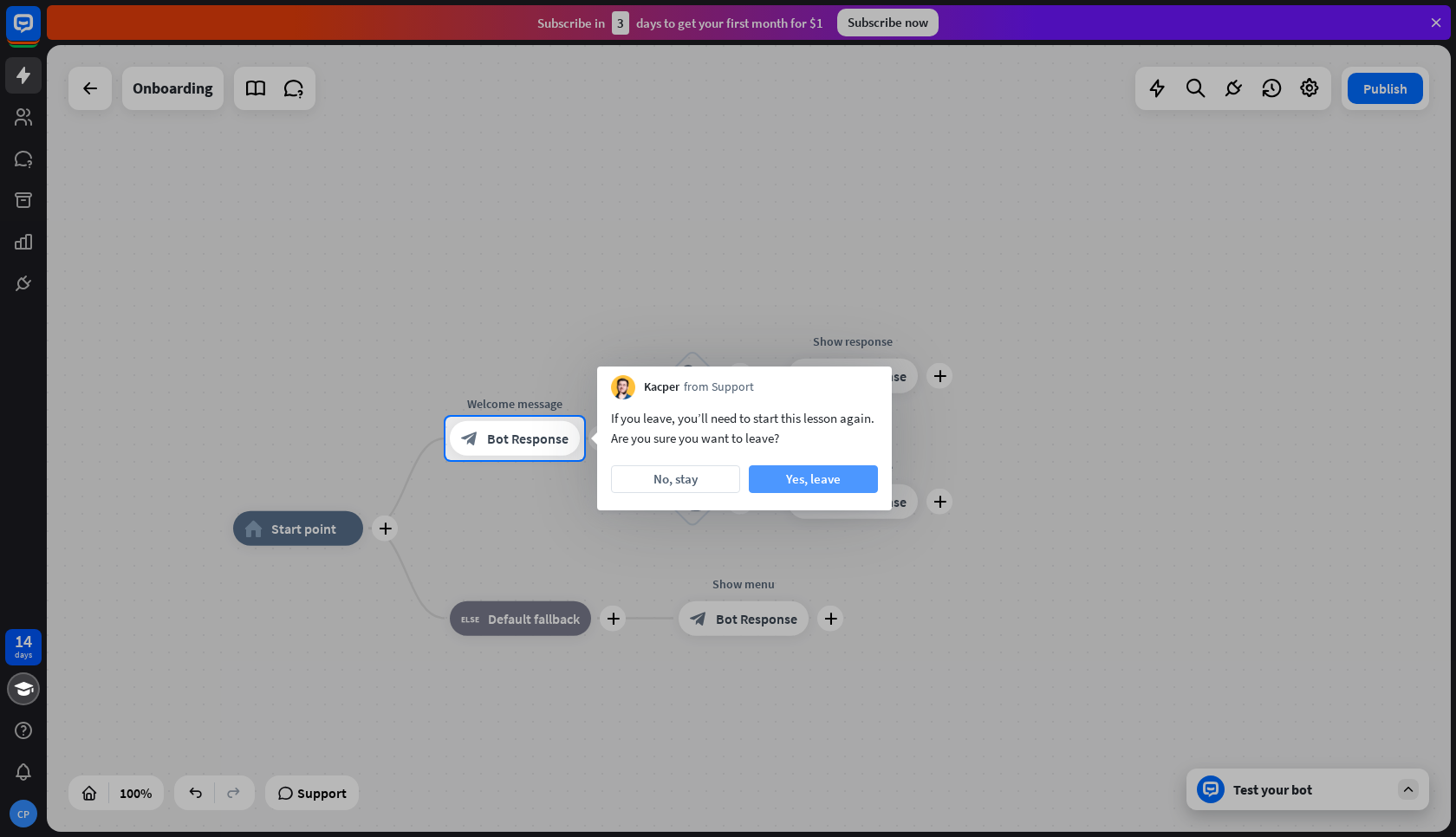
click at [804, 477] on button "Yes, leave" at bounding box center [812, 479] width 129 height 28
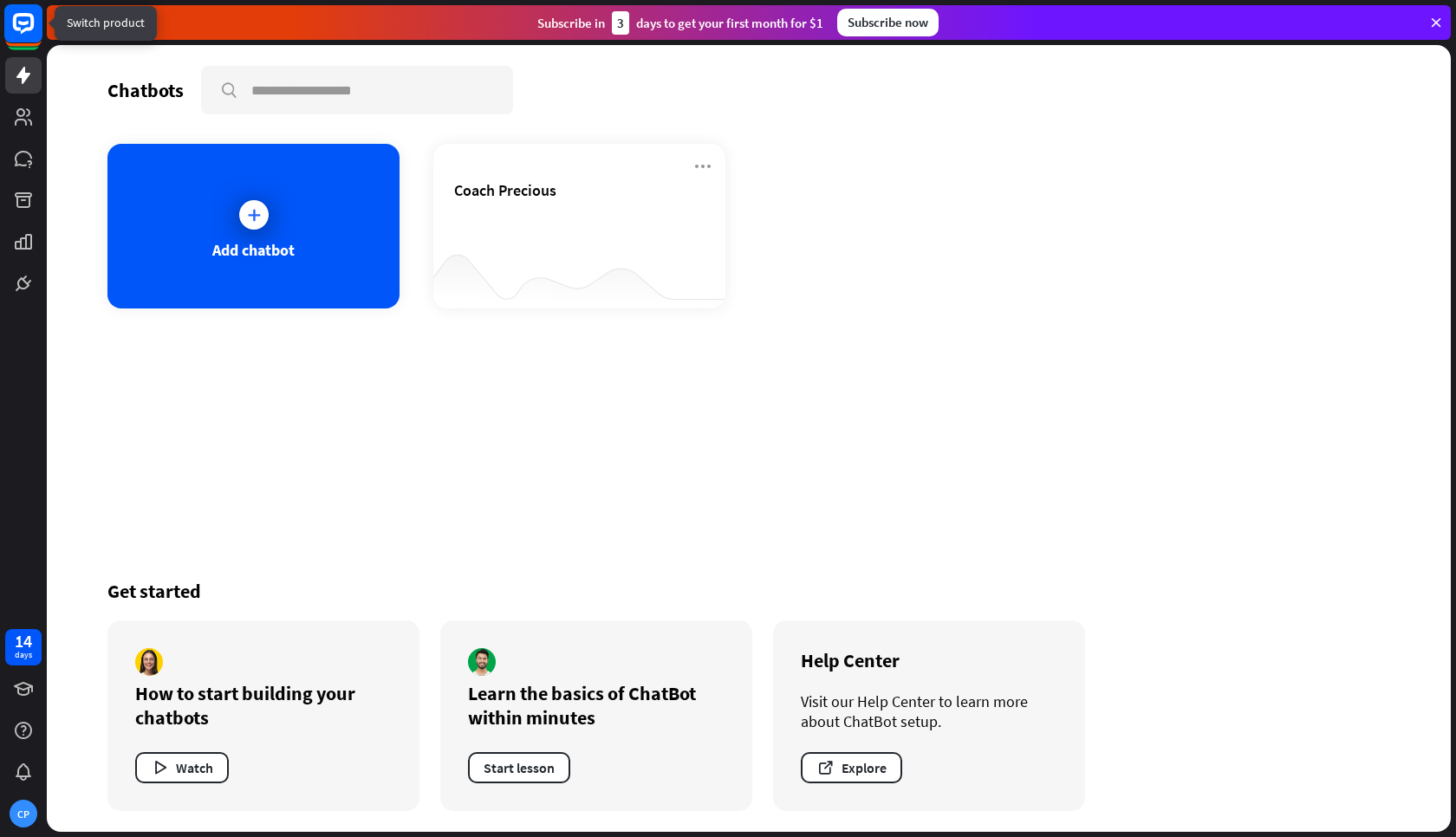
click at [20, 40] on rect at bounding box center [23, 23] width 38 height 38
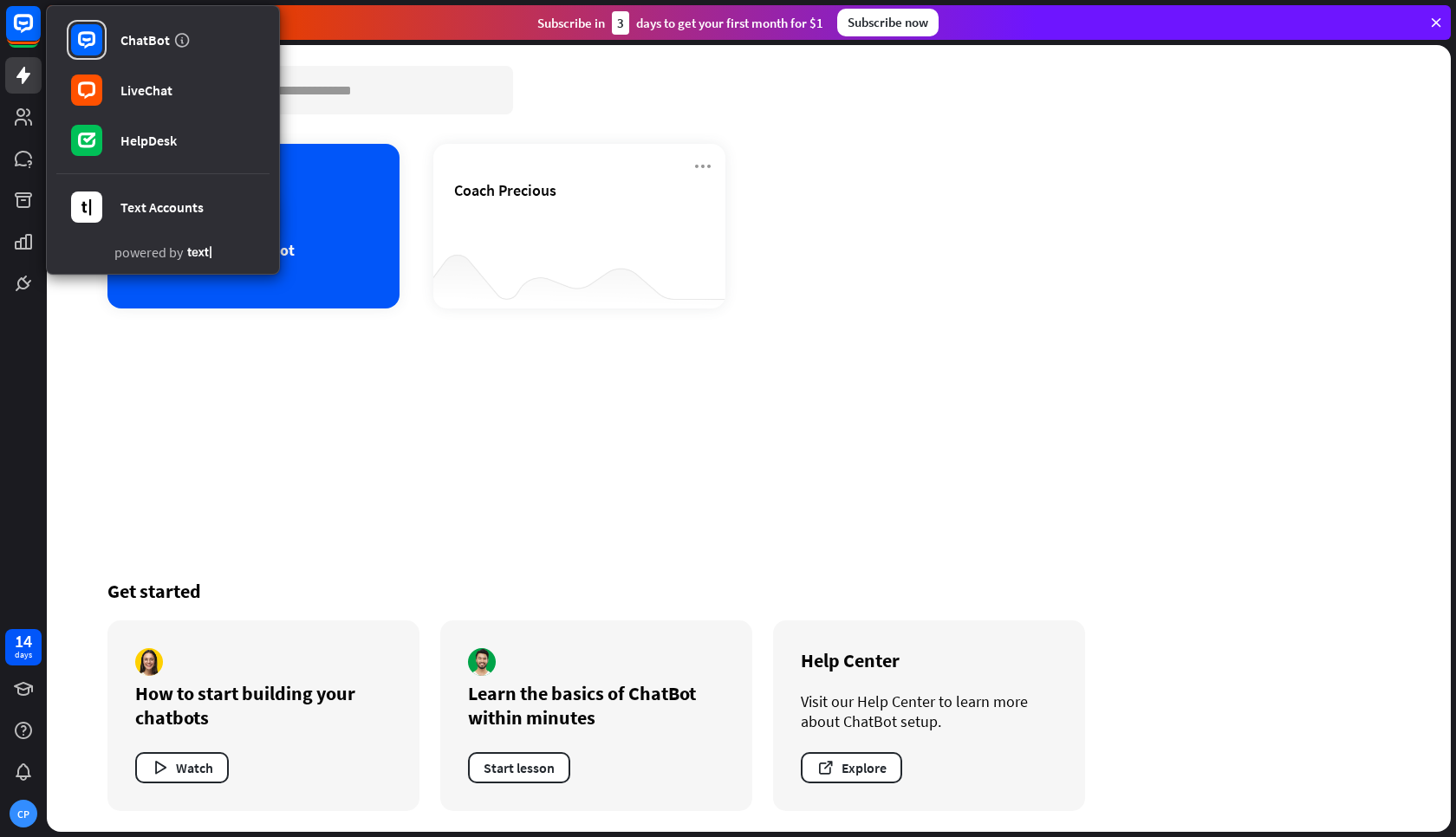
click at [15, 369] on div "ChatBot LiveChat HelpDesk Text Accounts powered by 14 days CP" at bounding box center [23, 418] width 47 height 837
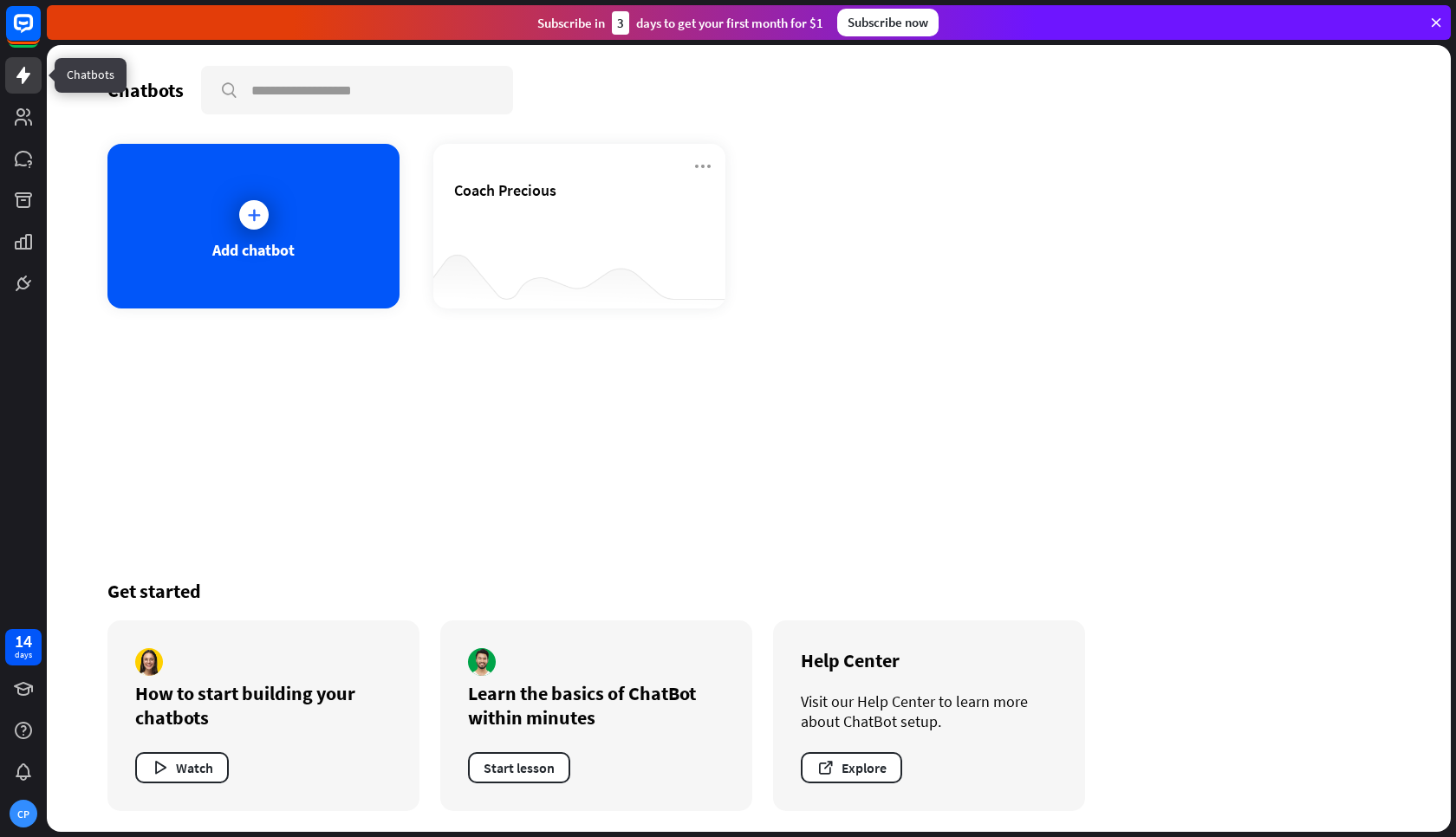
click at [23, 81] on icon at bounding box center [23, 75] width 14 height 17
click at [1041, 470] on div "Chatbots search Add chatbot Coach Precious Get started How to start building yo…" at bounding box center [749, 438] width 1387 height 787
click at [28, 122] on icon at bounding box center [23, 117] width 21 height 21
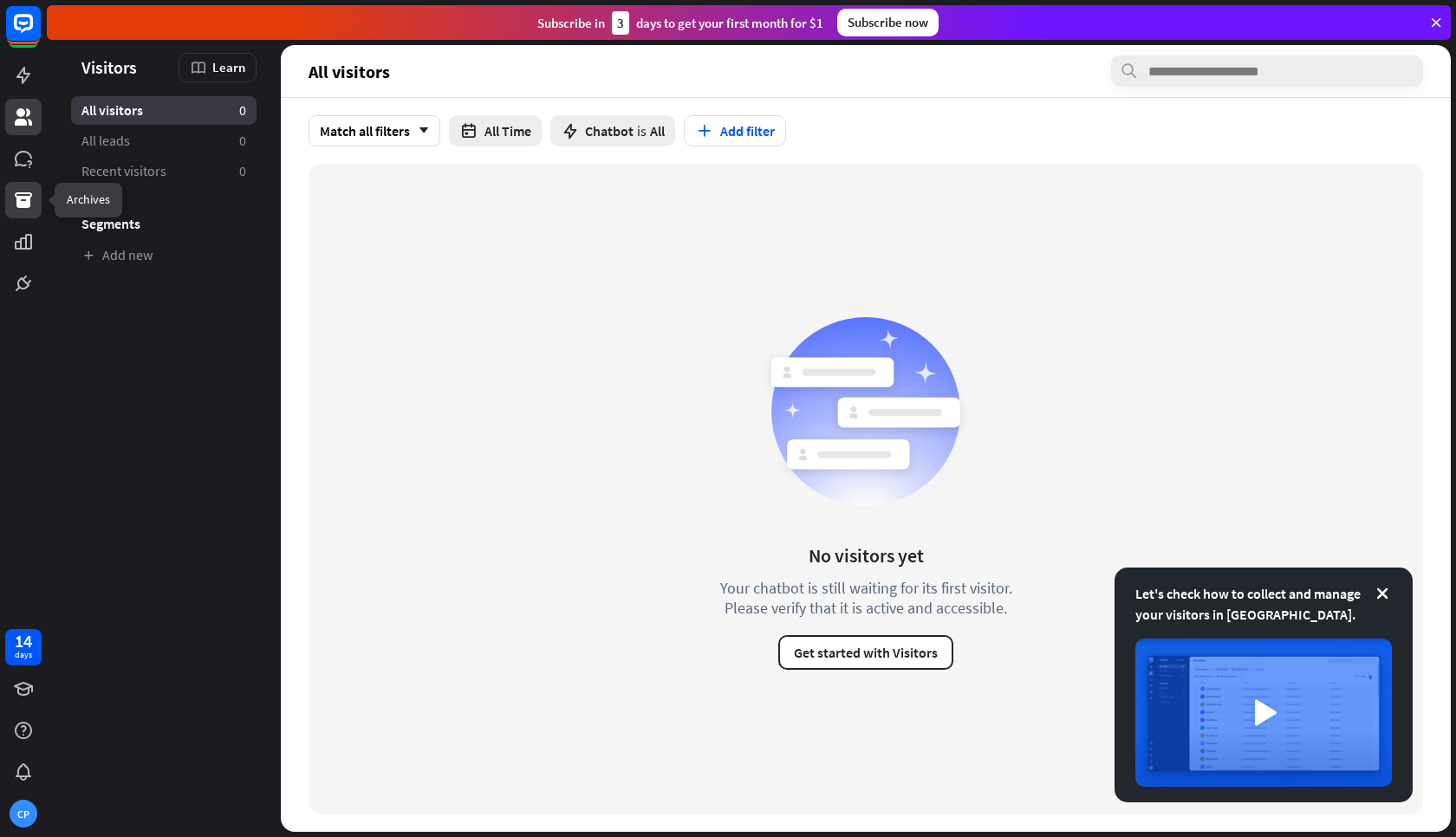
click at [31, 203] on icon at bounding box center [23, 200] width 21 height 21
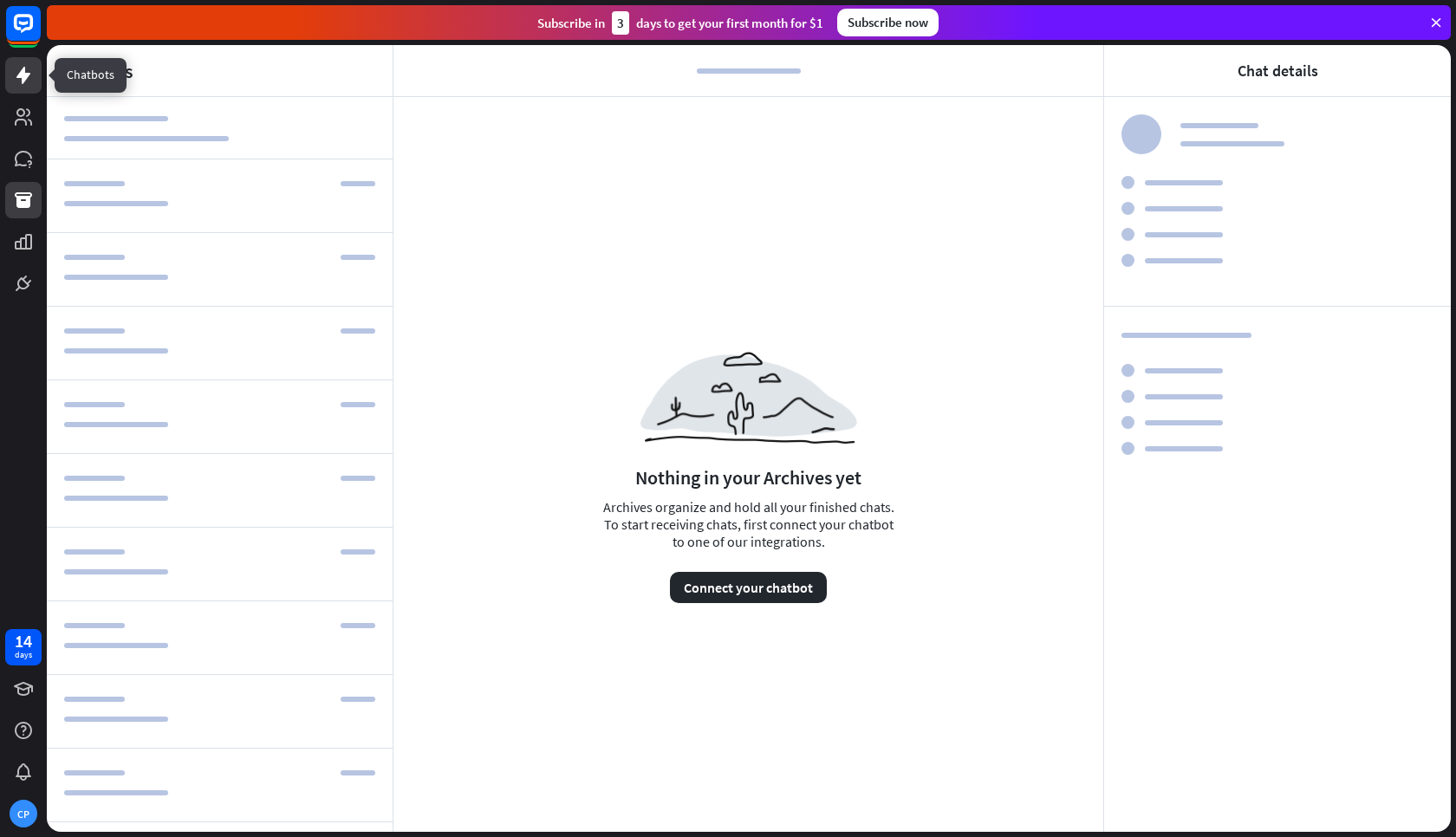
click at [30, 74] on icon at bounding box center [23, 75] width 14 height 17
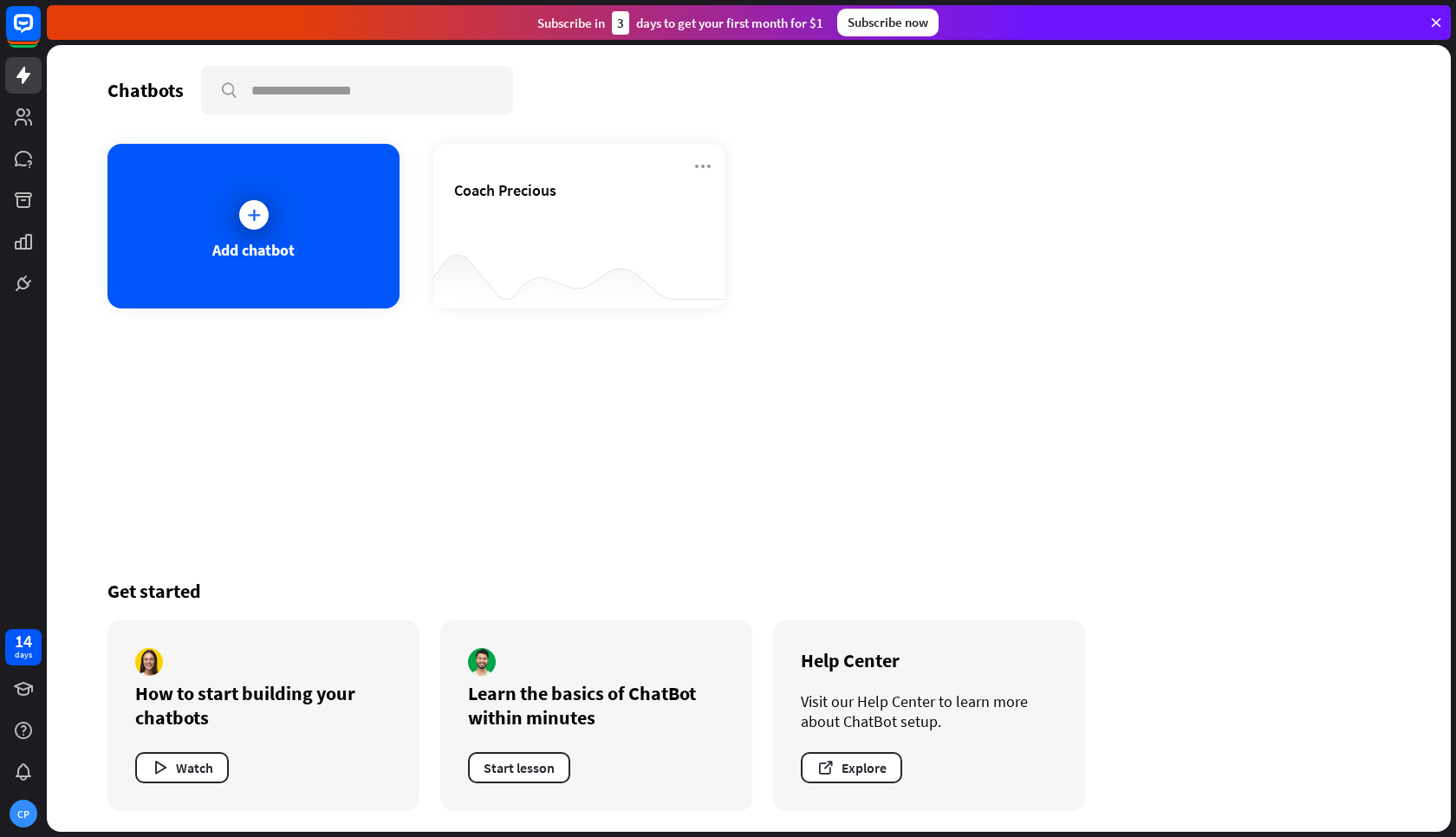
click at [1064, 418] on div "Chatbots search Add chatbot Coach Precious Get started How to start building yo…" at bounding box center [749, 438] width 1387 height 787
click at [1441, 27] on icon at bounding box center [1436, 23] width 16 height 16
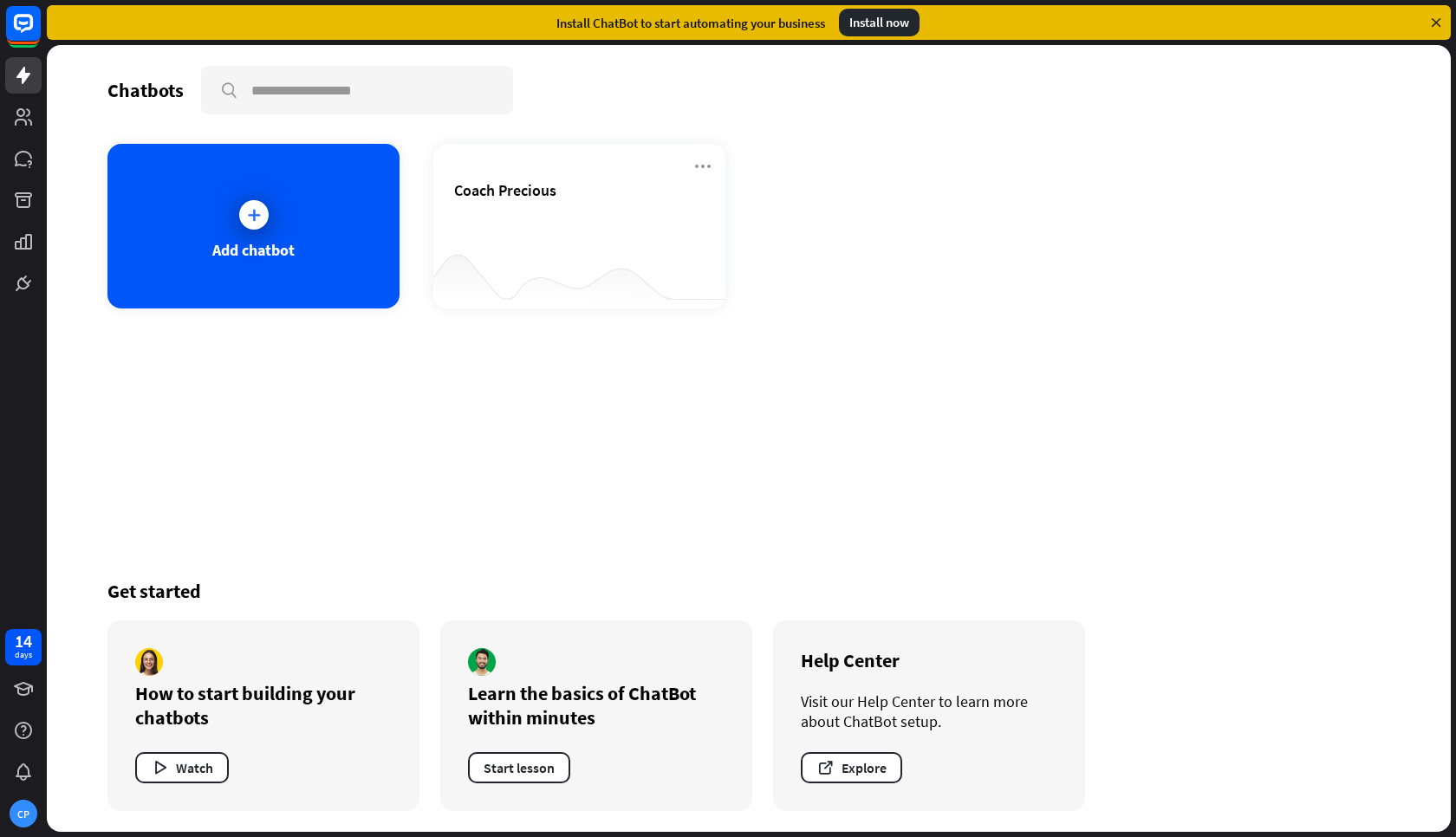
click at [895, 34] on div "Install now" at bounding box center [879, 23] width 81 height 28
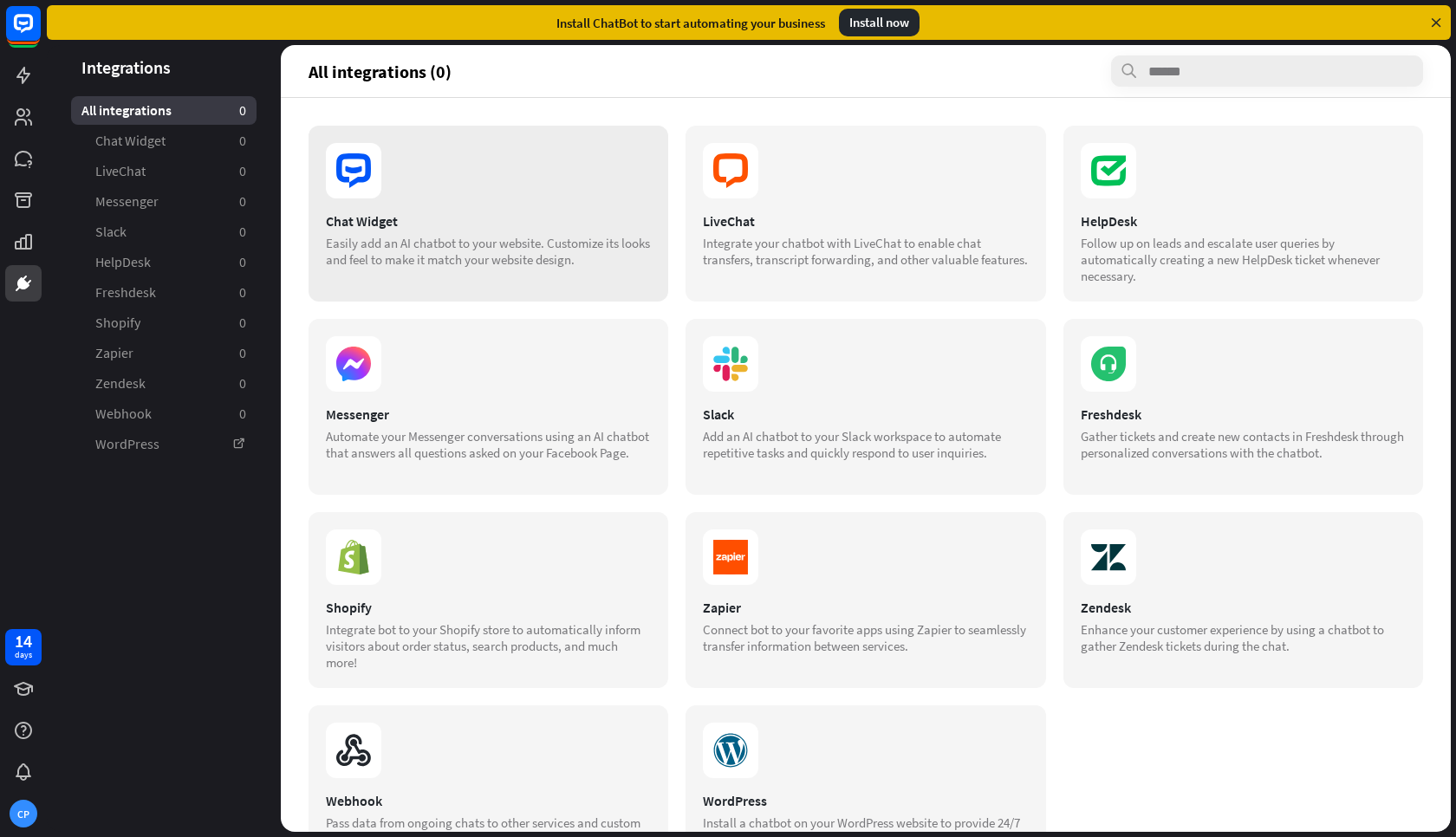
click at [405, 208] on div "Chat Widget Easily add an AI chatbot to your website. Customize its looks and f…" at bounding box center [489, 214] width 360 height 176
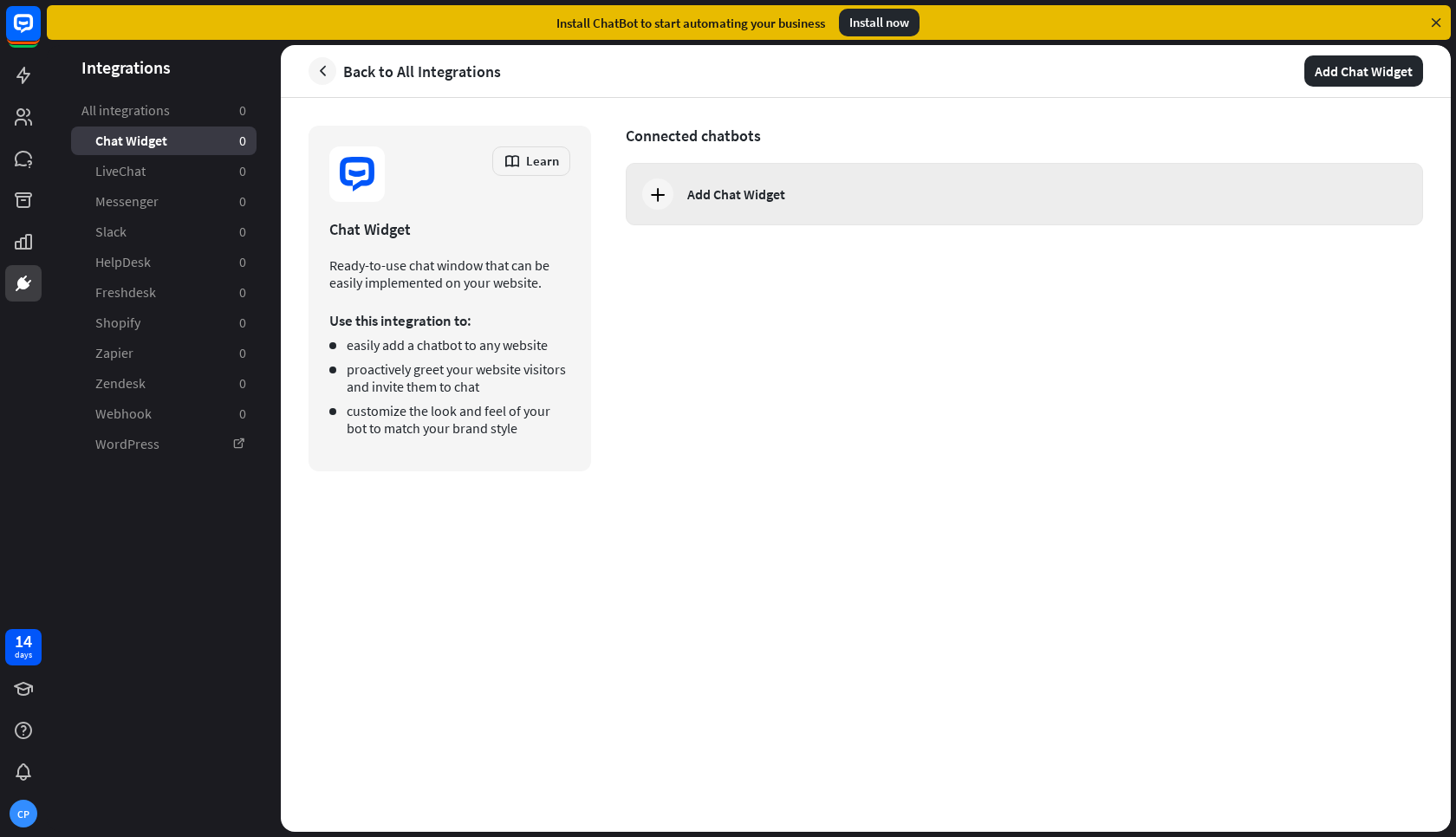
click at [757, 198] on div "Add Chat Widget" at bounding box center [736, 194] width 98 height 17
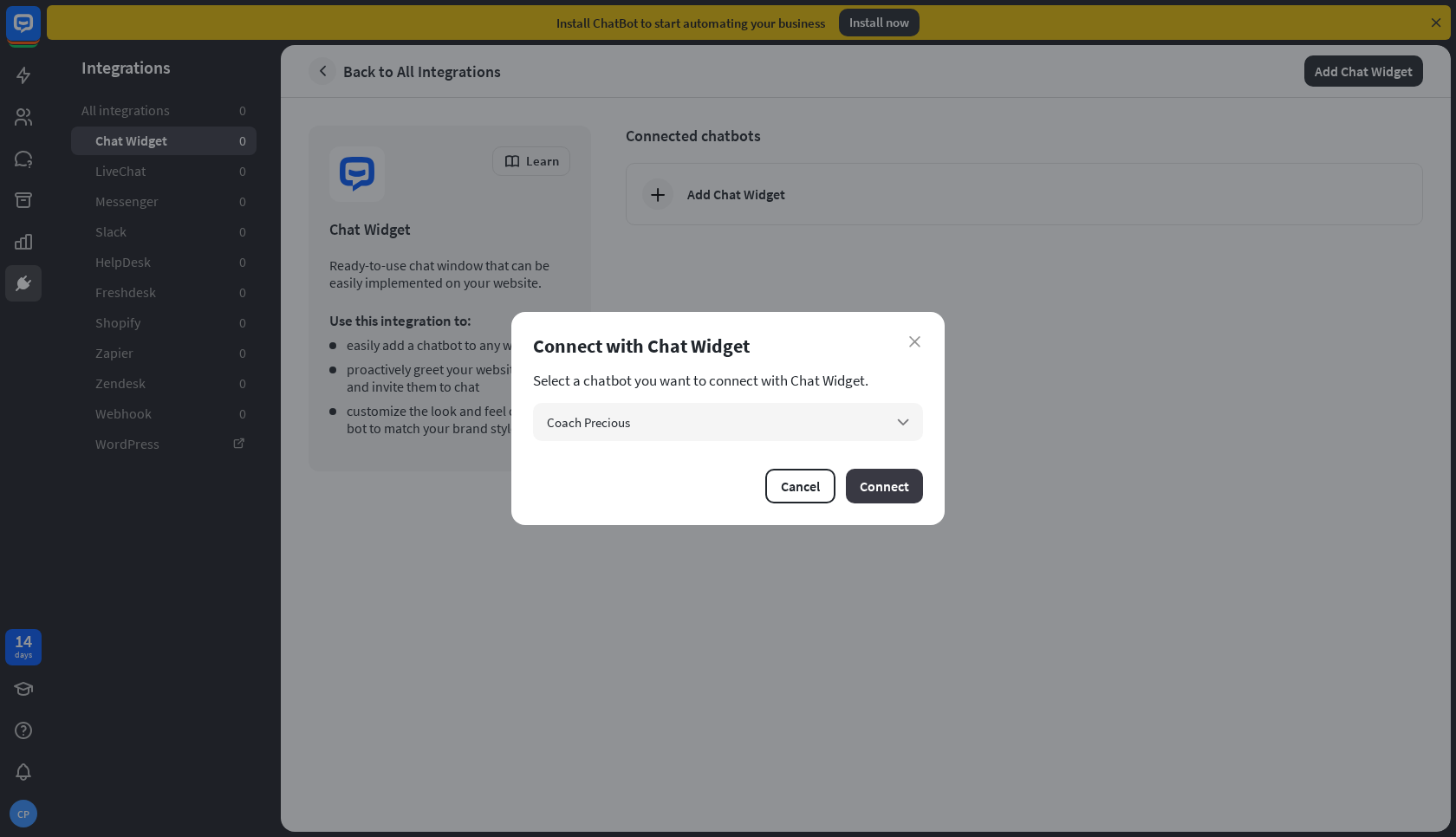
click at [881, 490] on button "Connect" at bounding box center [883, 485] width 77 height 35
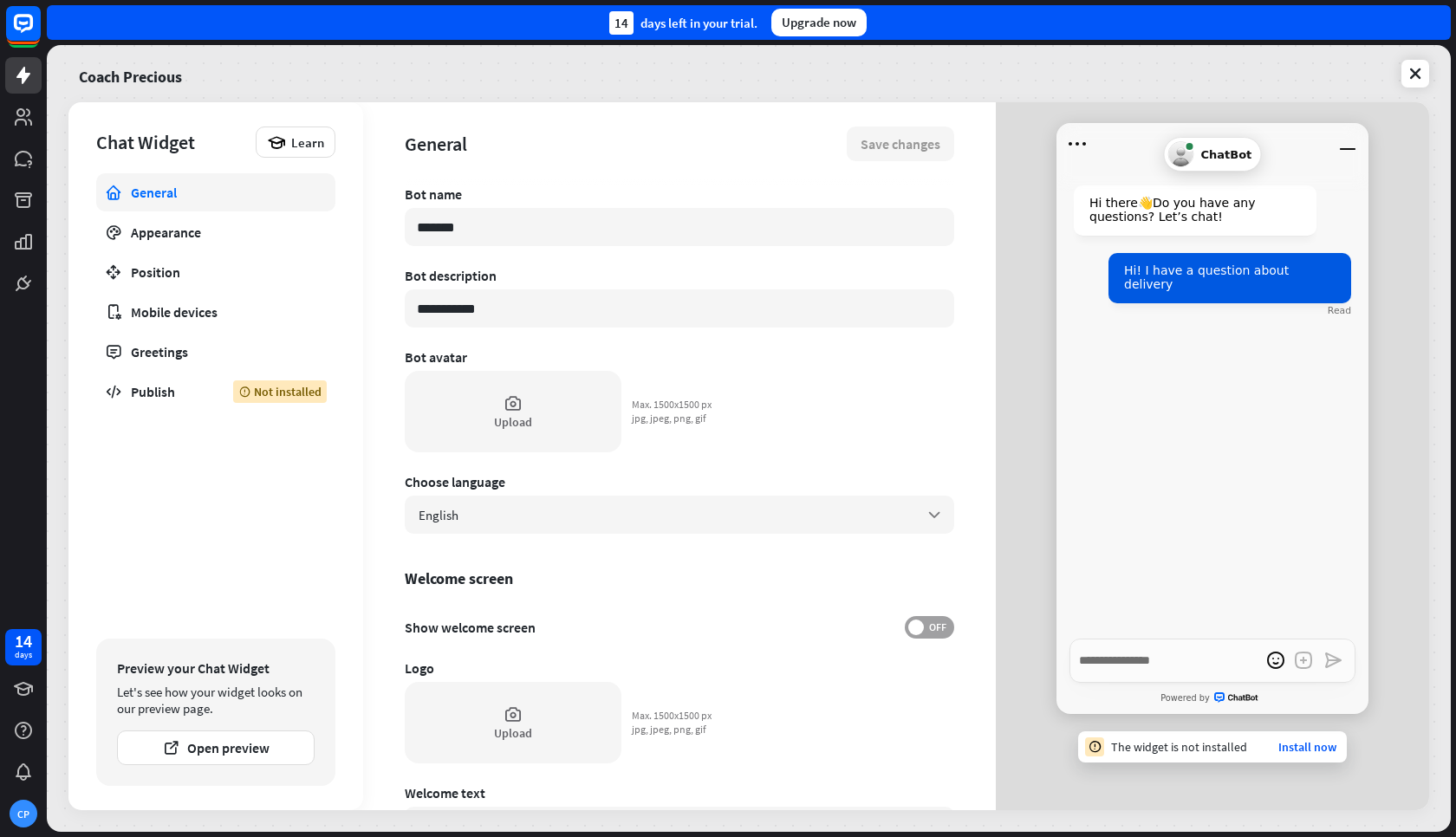
click at [935, 633] on span "OFF" at bounding box center [937, 627] width 27 height 14
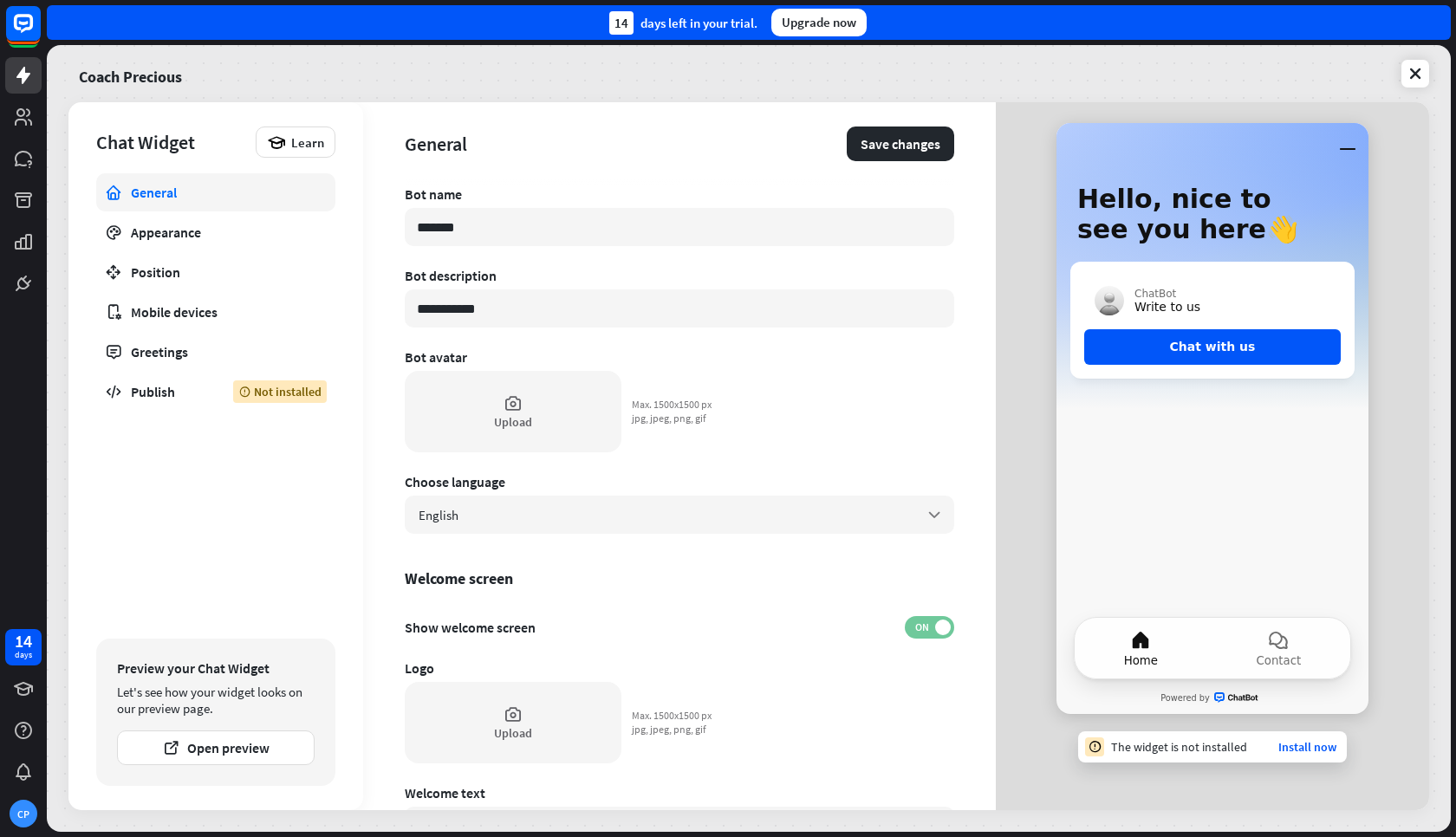
click at [935, 633] on span "ON" at bounding box center [921, 627] width 27 height 14
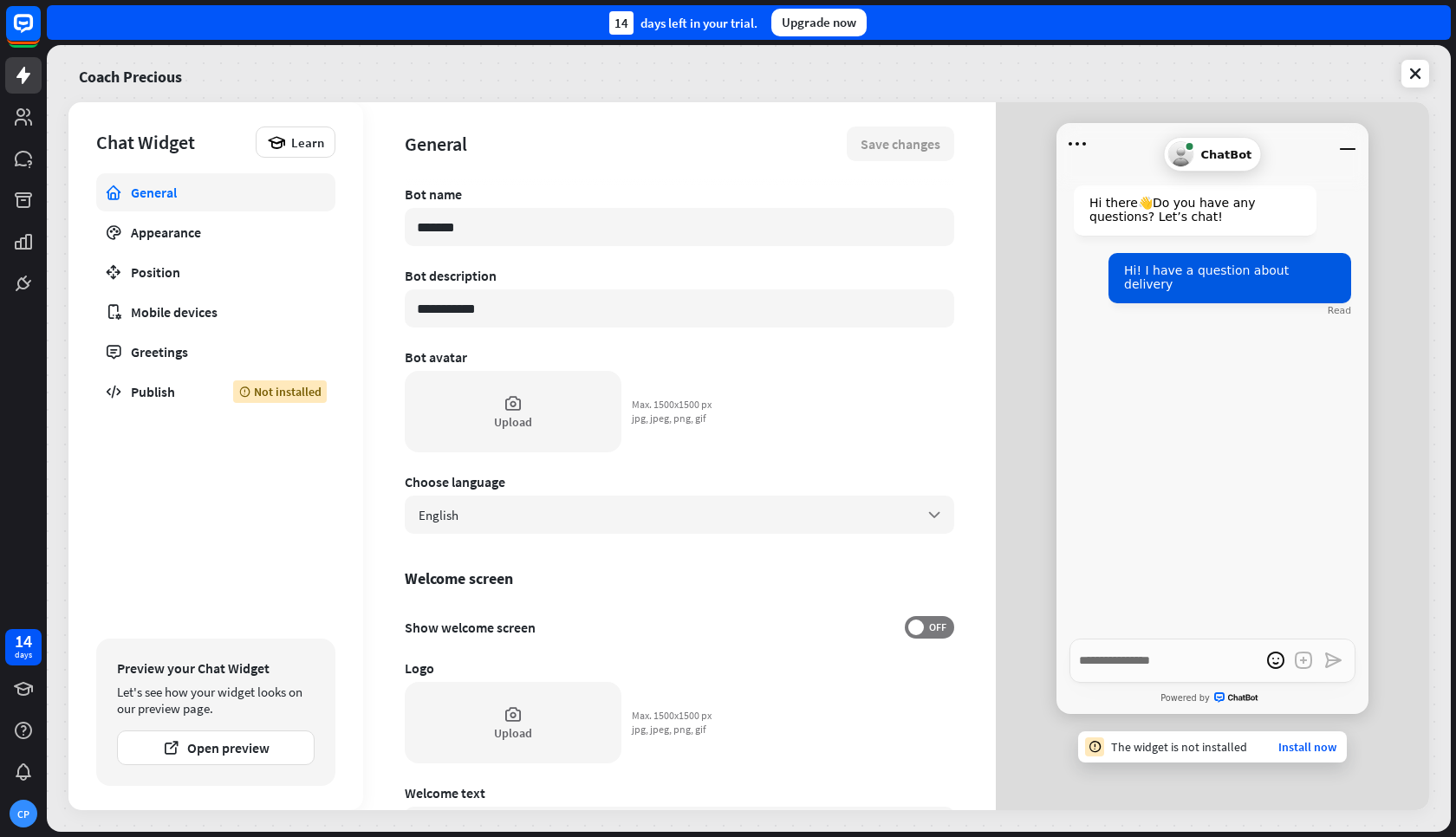
click at [977, 520] on div "**********" at bounding box center [679, 455] width 633 height 708
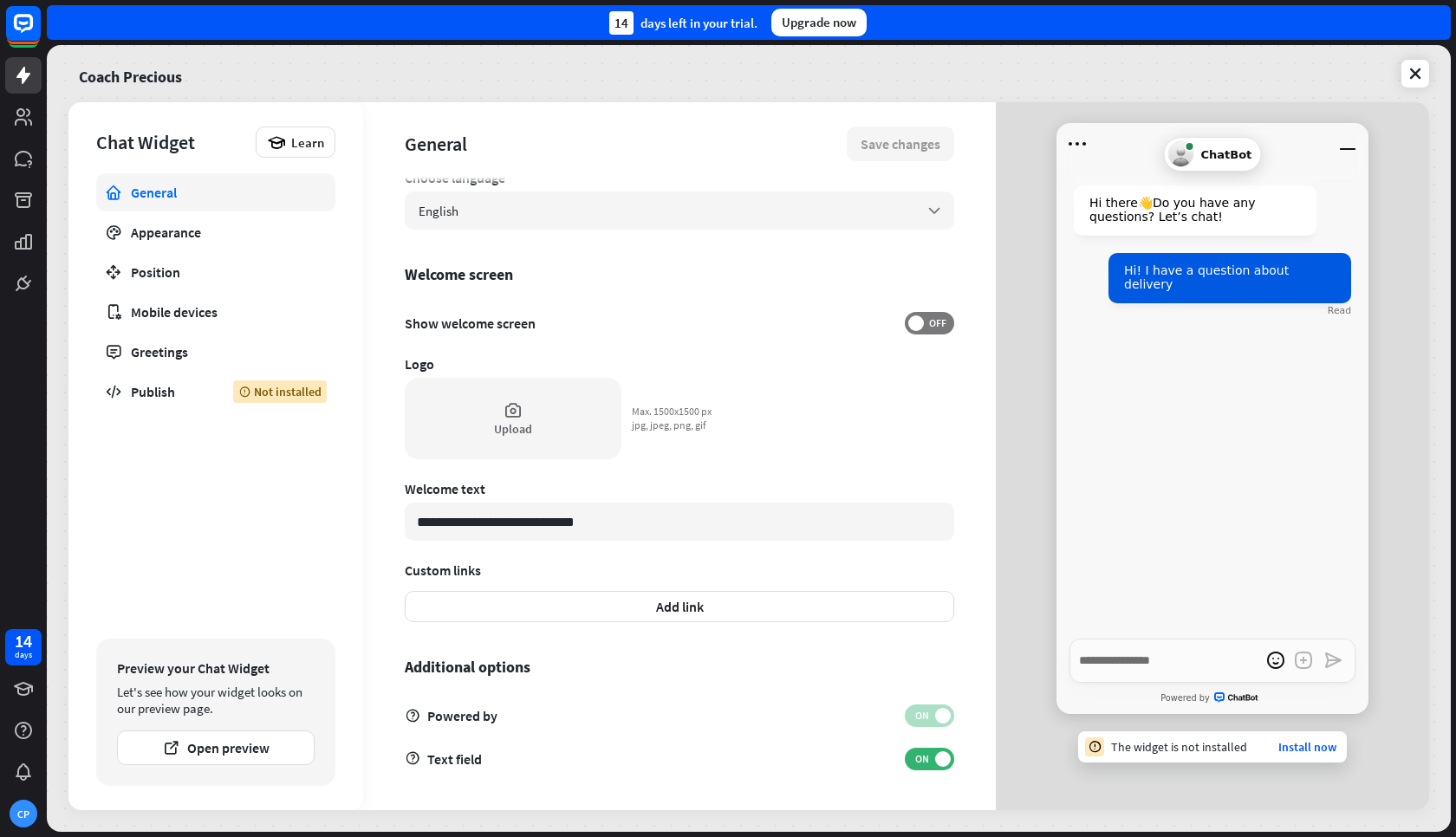
scroll to position [304, 0]
click at [757, 613] on button "Add link" at bounding box center [680, 606] width 550 height 31
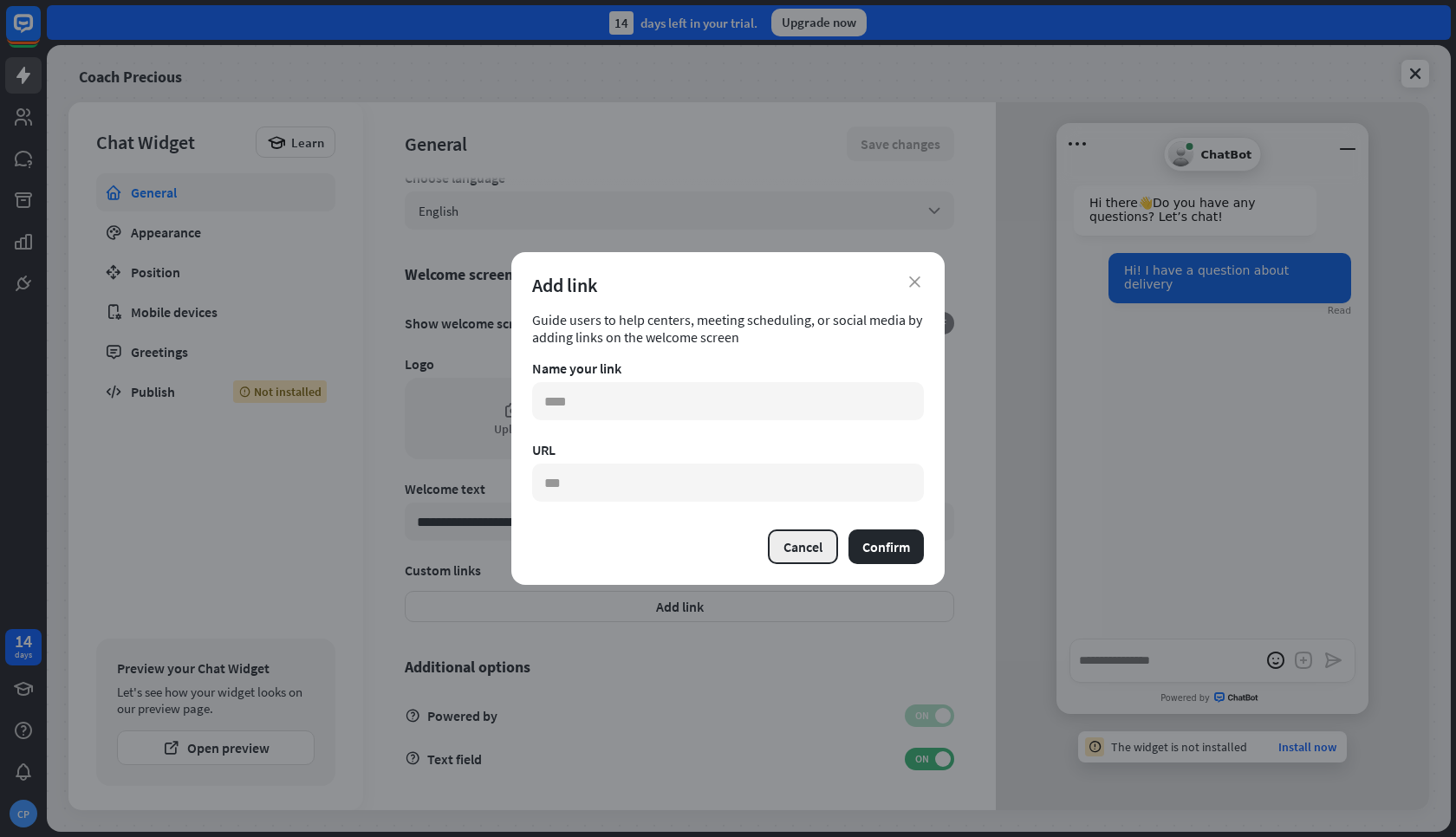
click at [810, 558] on button "Cancel" at bounding box center [802, 546] width 70 height 35
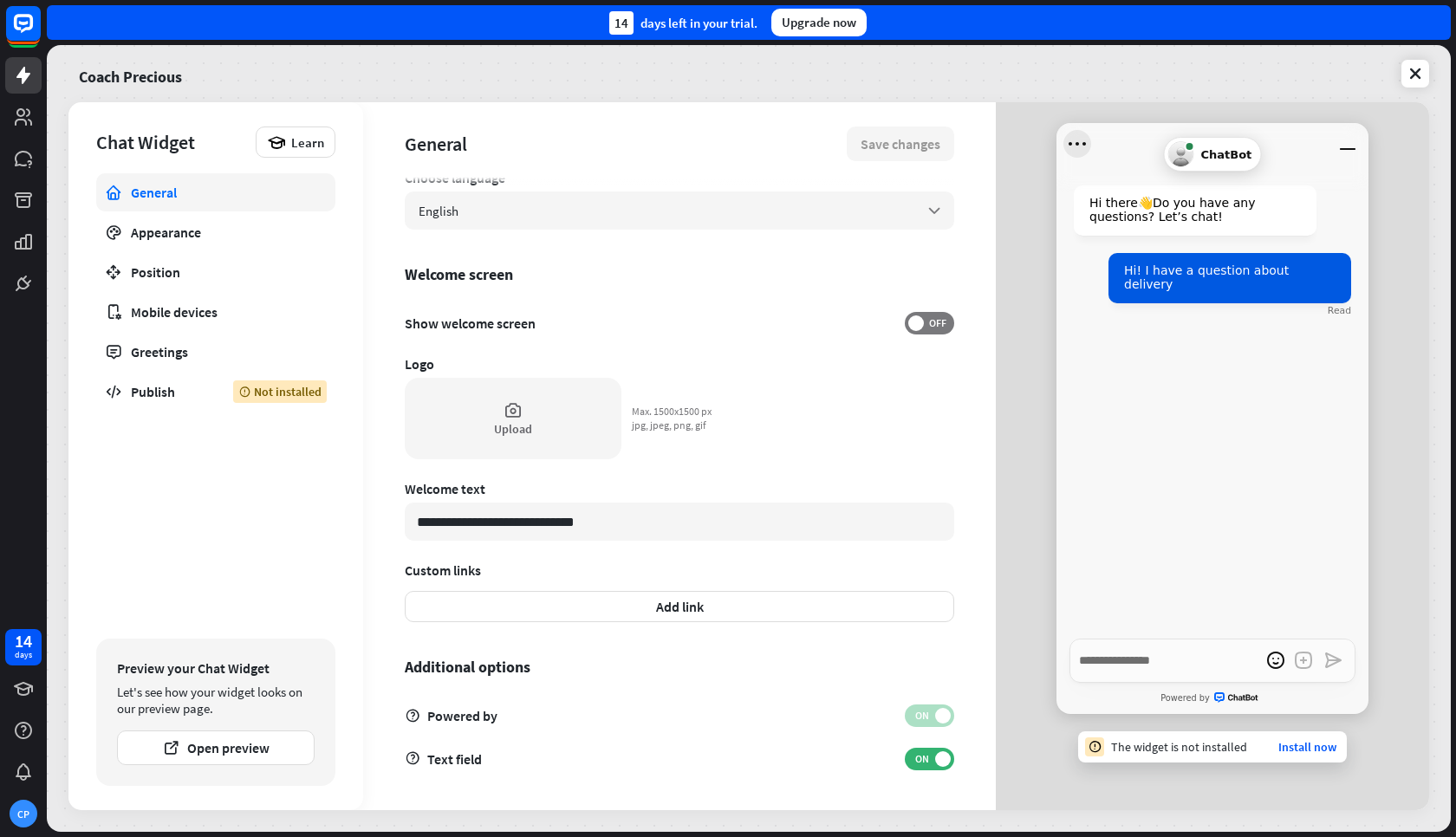
click at [1076, 145] on icon "Open menu" at bounding box center [1076, 143] width 17 height 3
click at [1076, 145] on icon "Close menu" at bounding box center [1076, 143] width 17 height 3
click at [183, 241] on link "Appearance" at bounding box center [215, 232] width 239 height 38
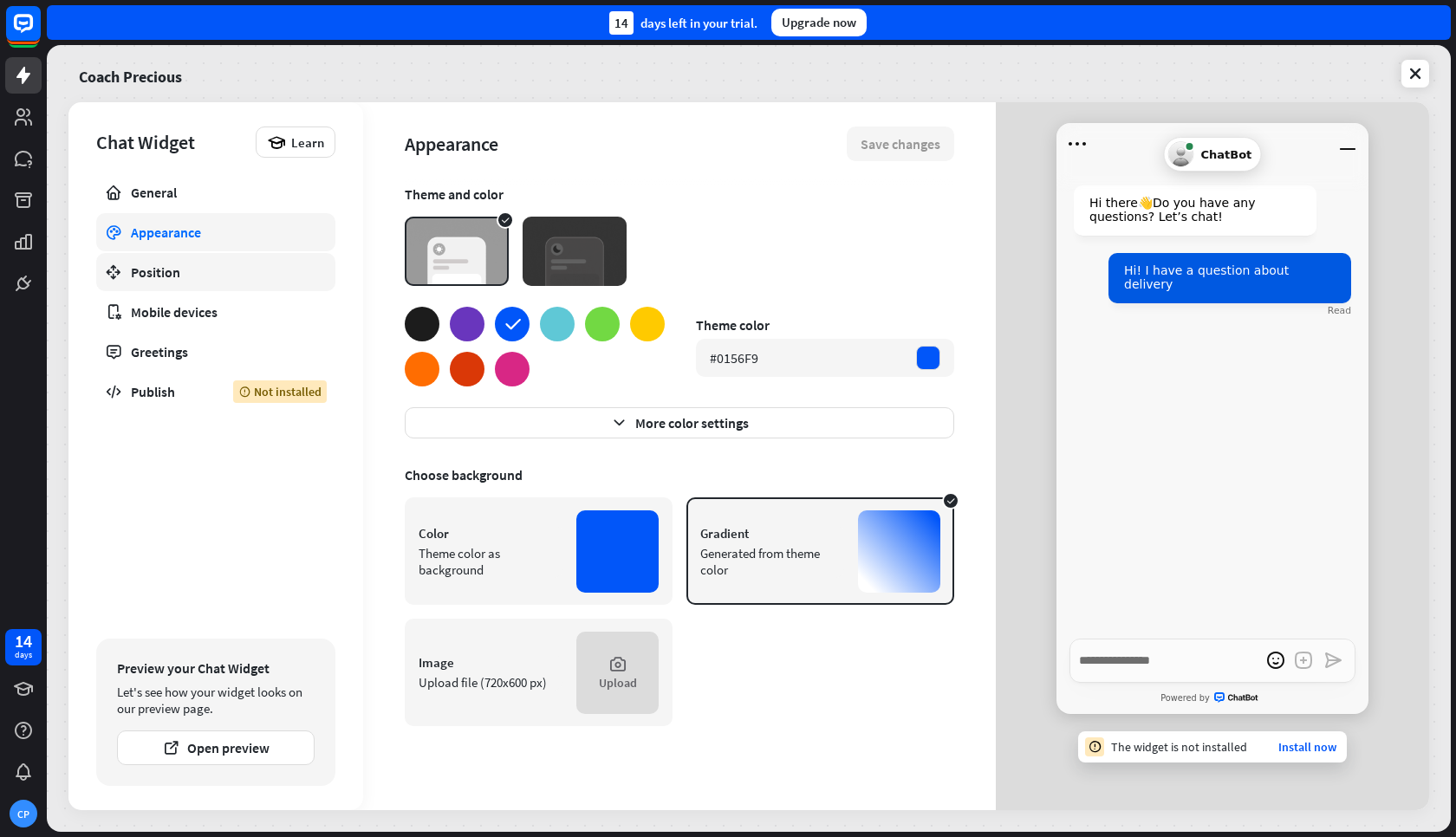
click at [165, 278] on div "Position" at bounding box center [216, 272] width 170 height 17
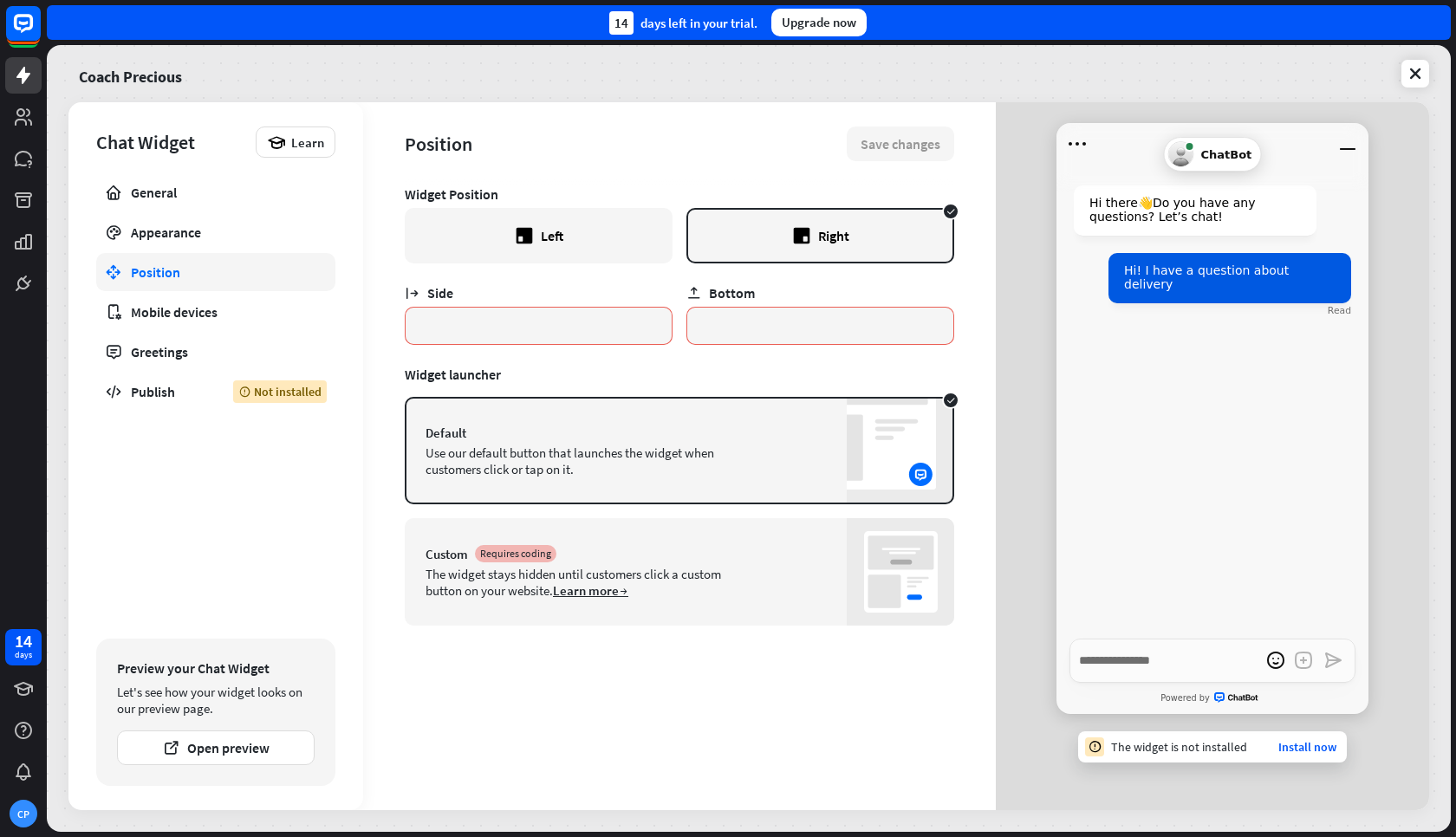
click at [598, 595] on link "Learn more" at bounding box center [590, 590] width 75 height 16
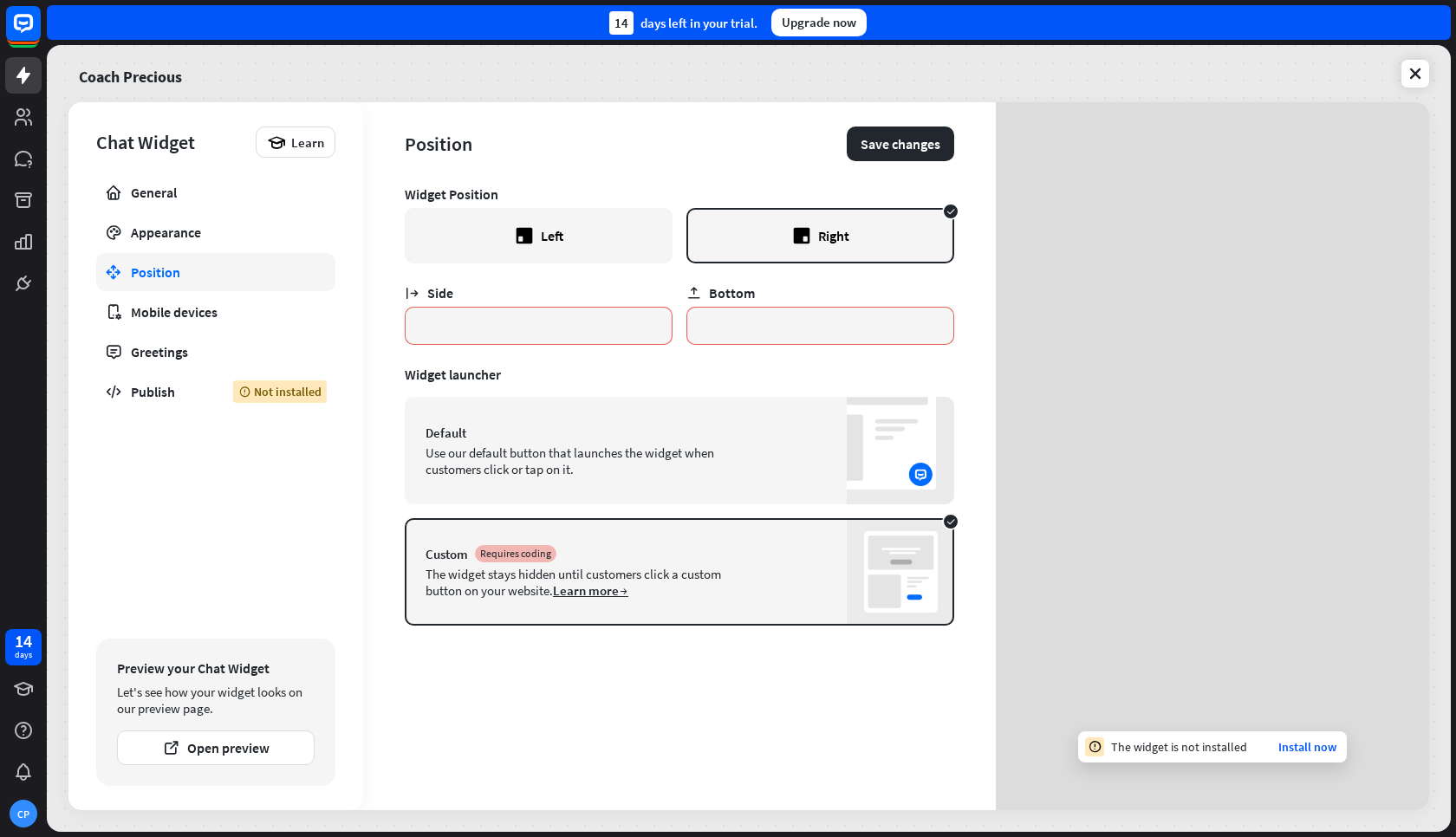
type textarea "*"
